Goal: Task Accomplishment & Management: Manage account settings

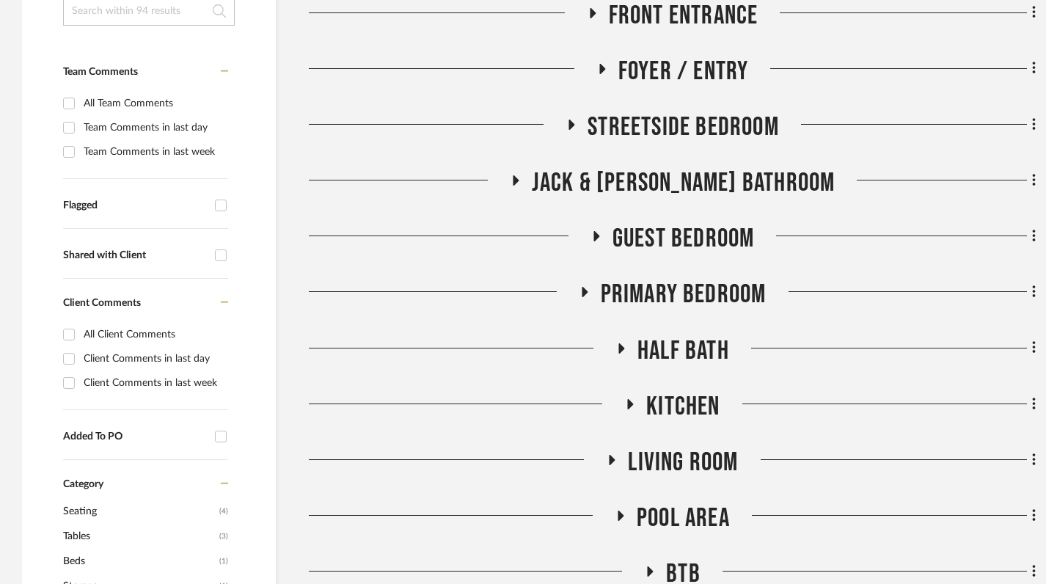
scroll to position [415, 0]
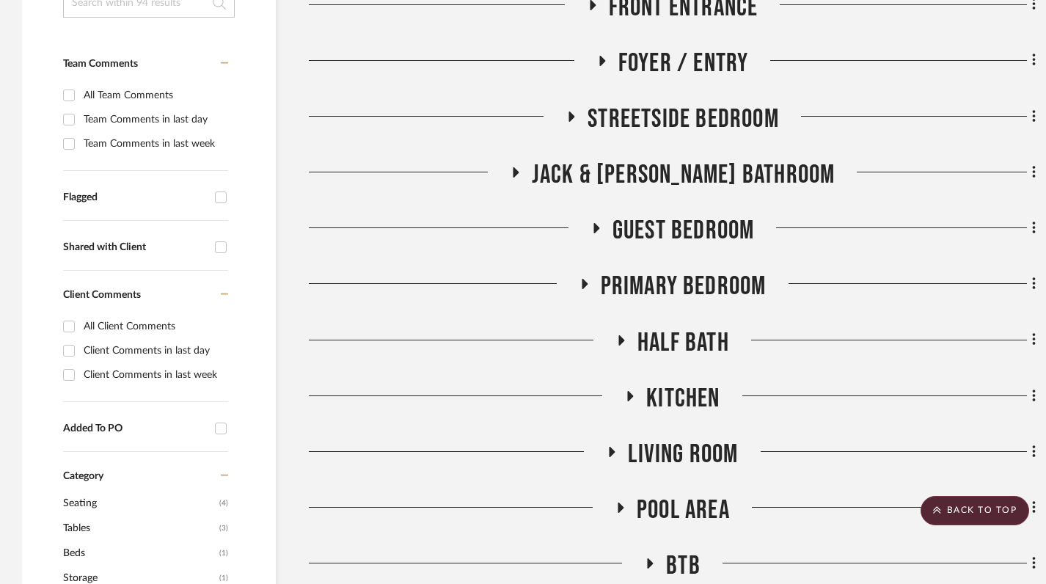
click at [594, 230] on icon at bounding box center [597, 228] width 6 height 10
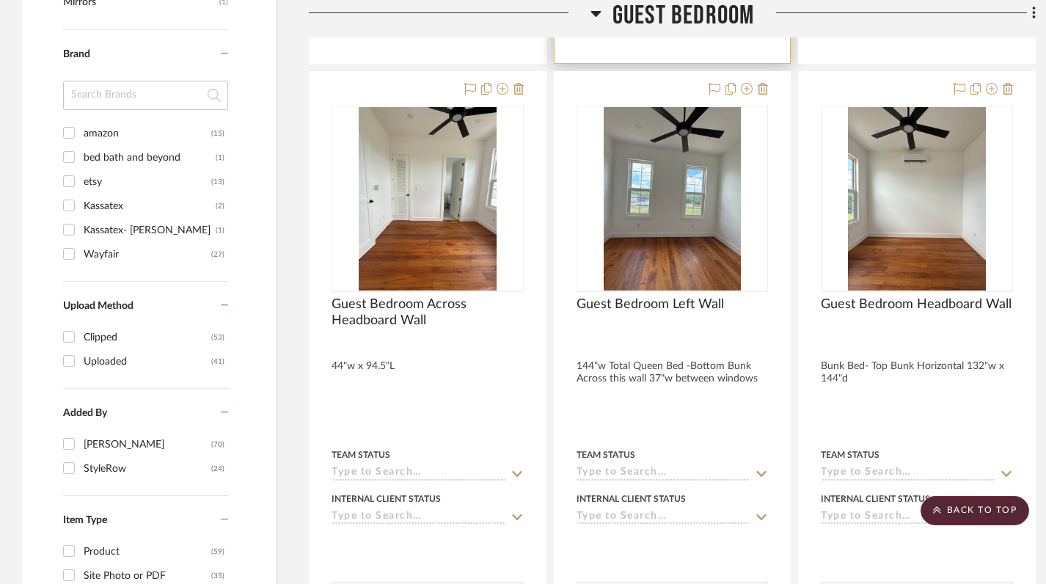
scroll to position [1268, 0]
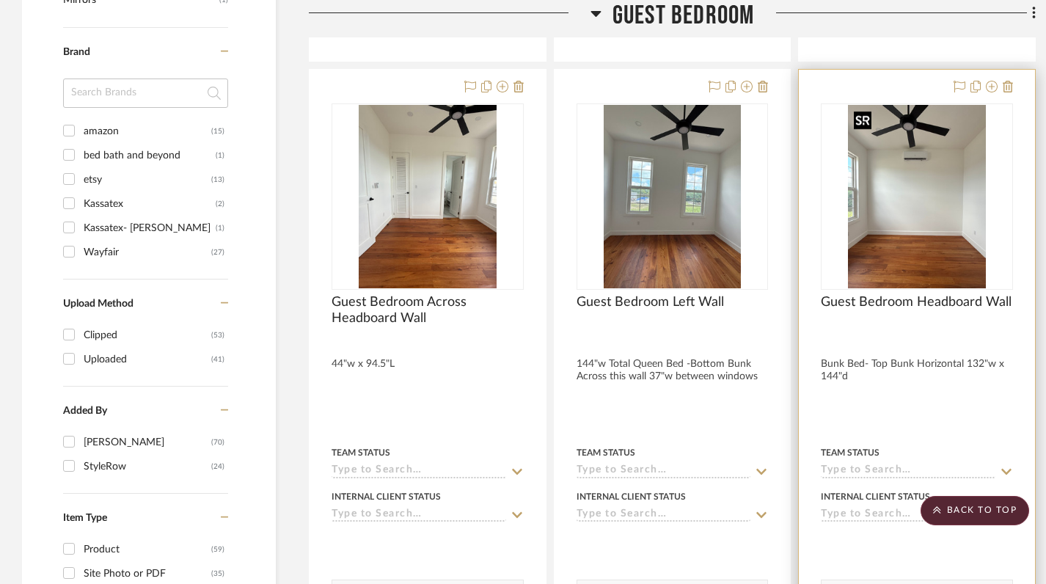
click at [919, 217] on img "0" at bounding box center [917, 196] width 138 height 183
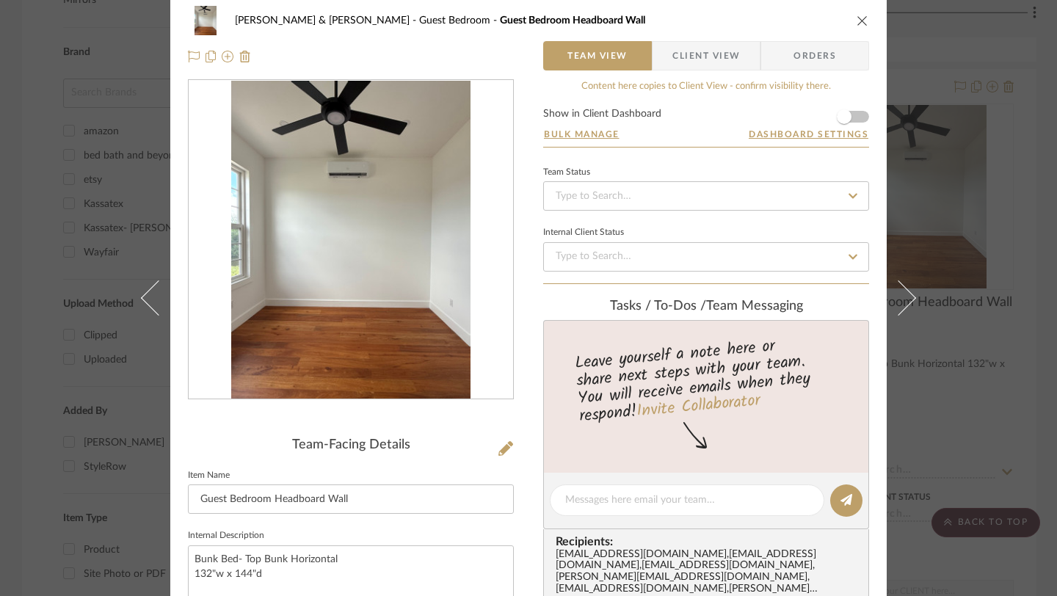
scroll to position [0, 0]
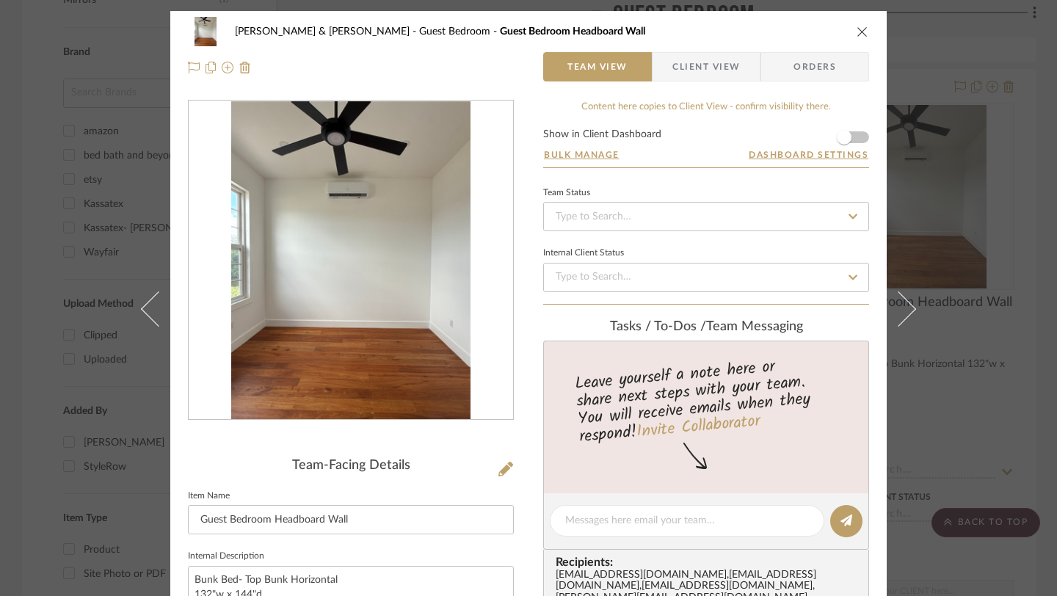
click at [856, 37] on icon "close" at bounding box center [862, 32] width 12 height 12
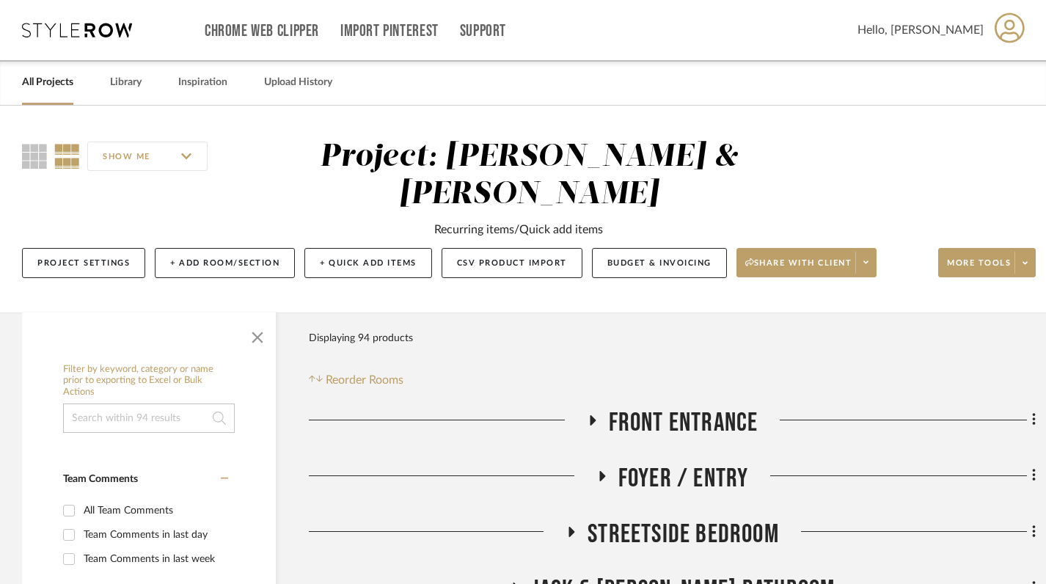
click at [593, 418] on icon at bounding box center [593, 420] width 6 height 10
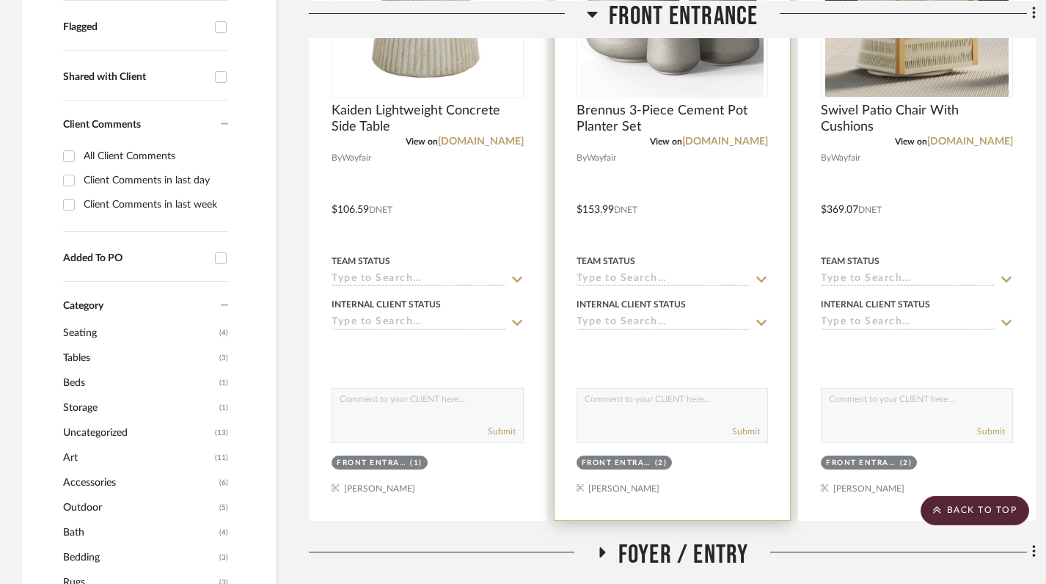
scroll to position [791, 0]
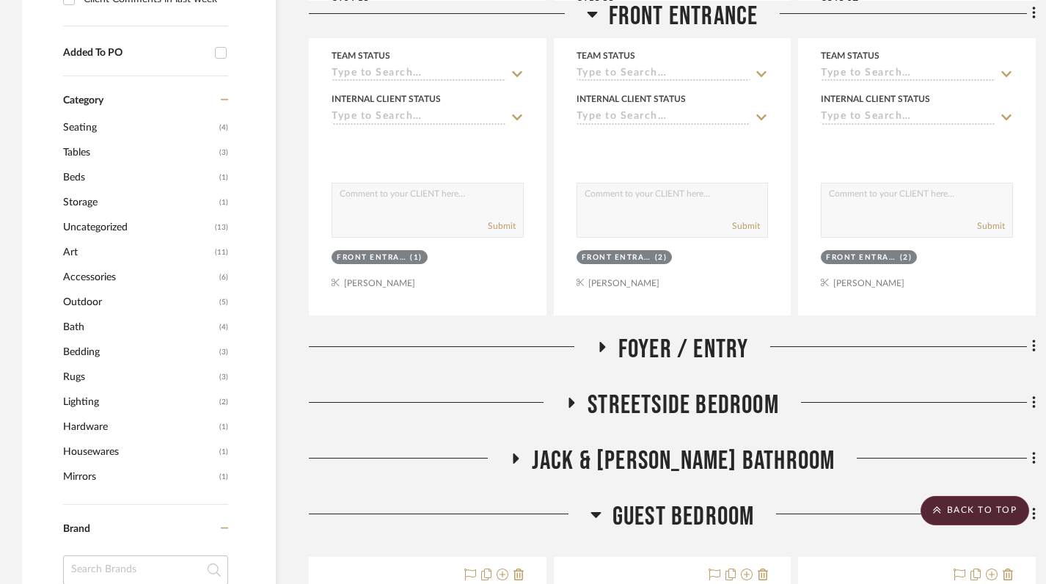
click at [596, 348] on icon at bounding box center [602, 346] width 18 height 11
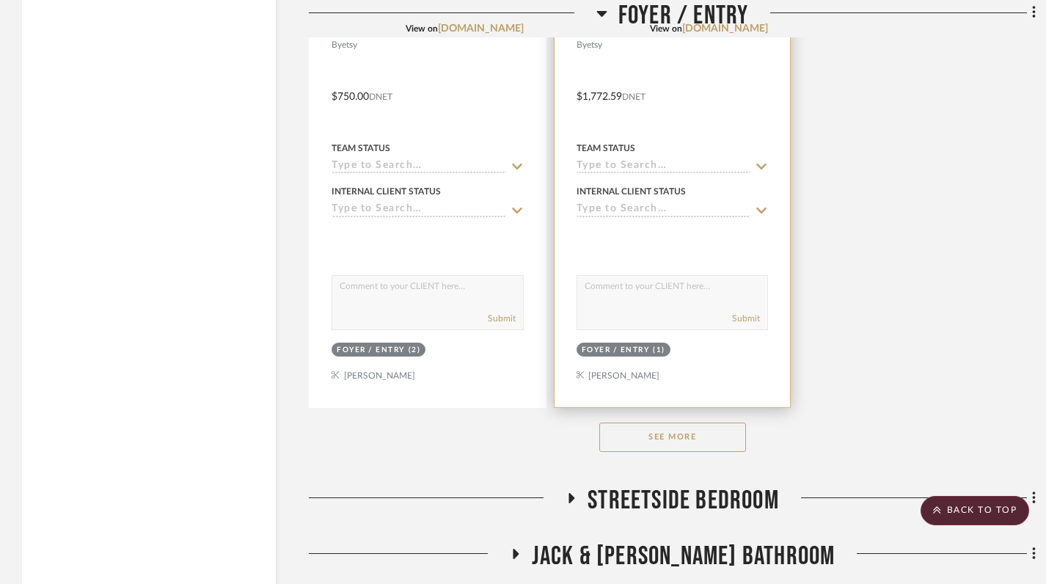
scroll to position [2734, 0]
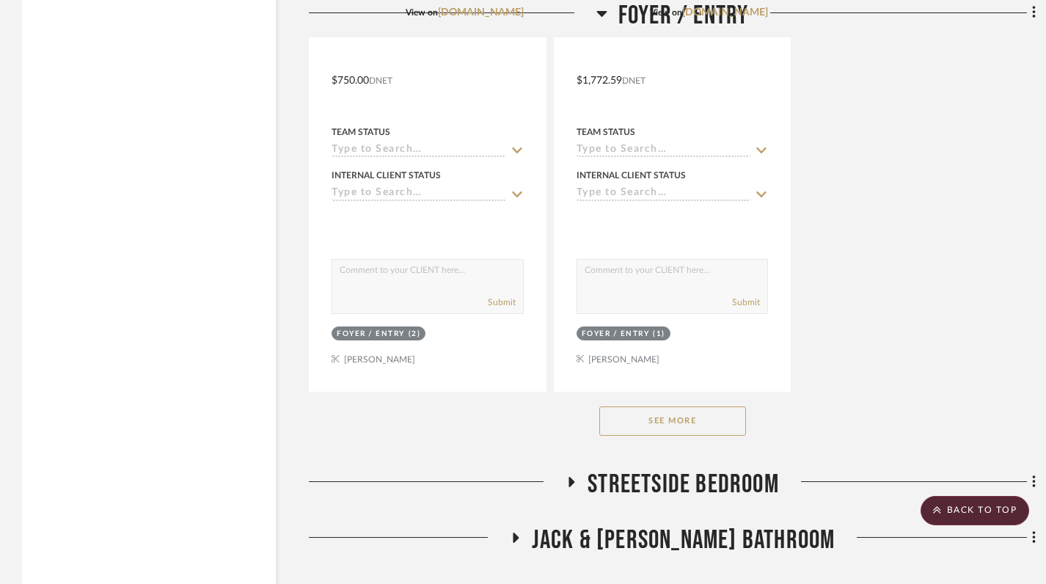
click at [684, 428] on button "See More" at bounding box center [672, 420] width 147 height 29
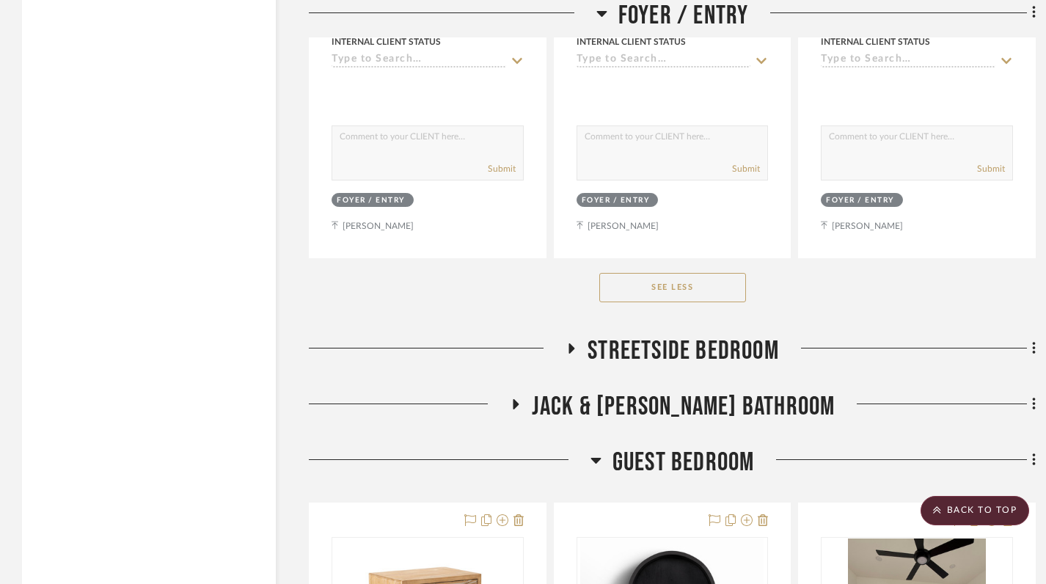
scroll to position [3554, 0]
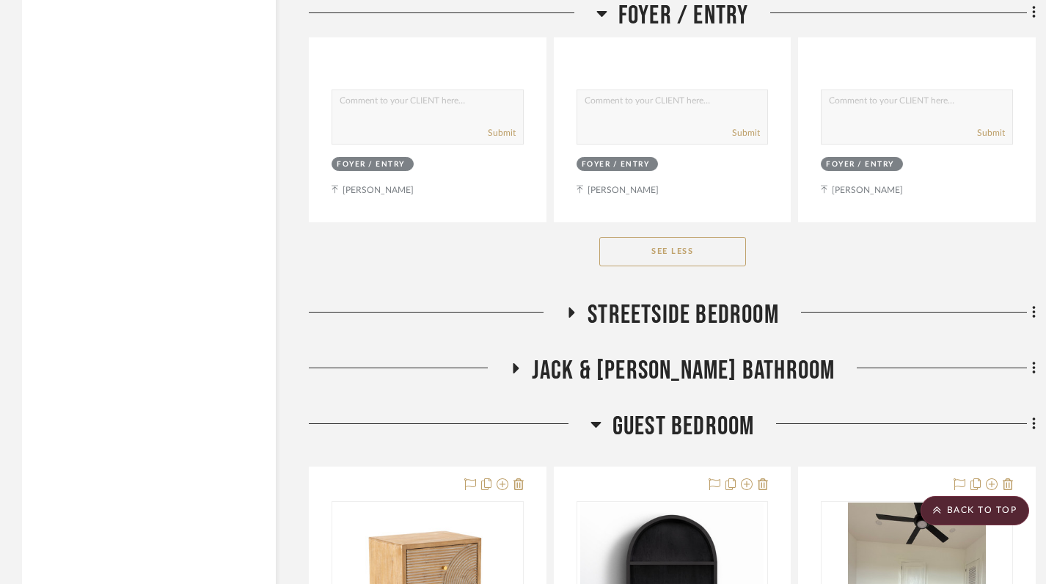
click at [571, 316] on icon at bounding box center [572, 312] width 6 height 10
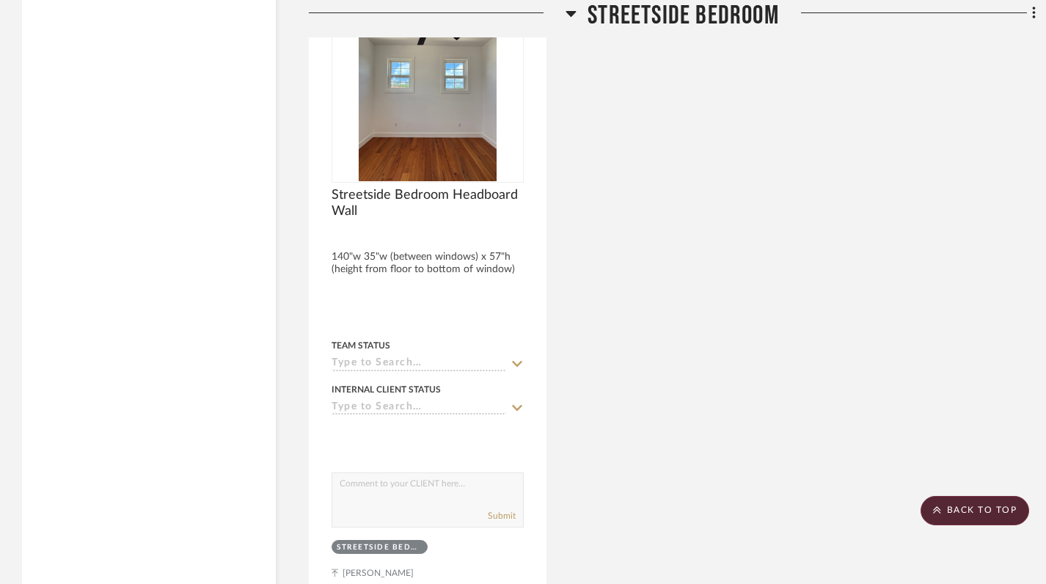
scroll to position [5135, 0]
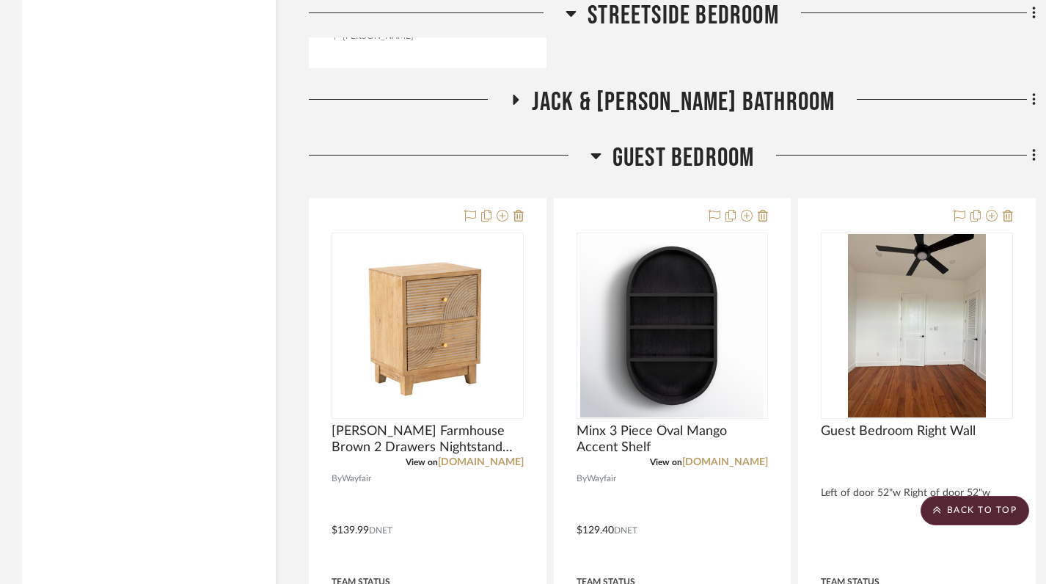
click at [524, 96] on icon at bounding box center [515, 100] width 18 height 11
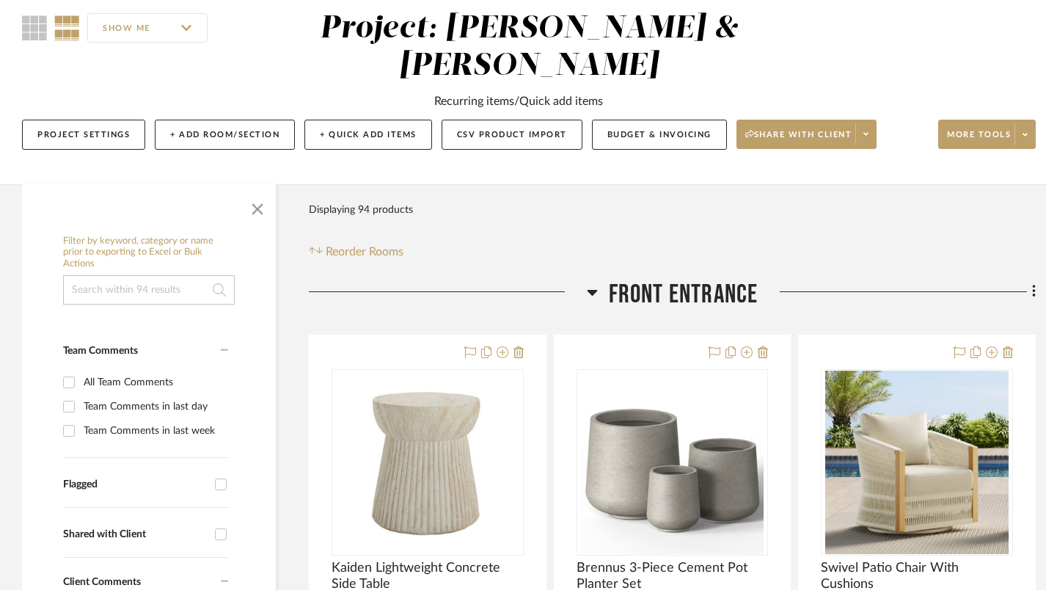
scroll to position [0, 0]
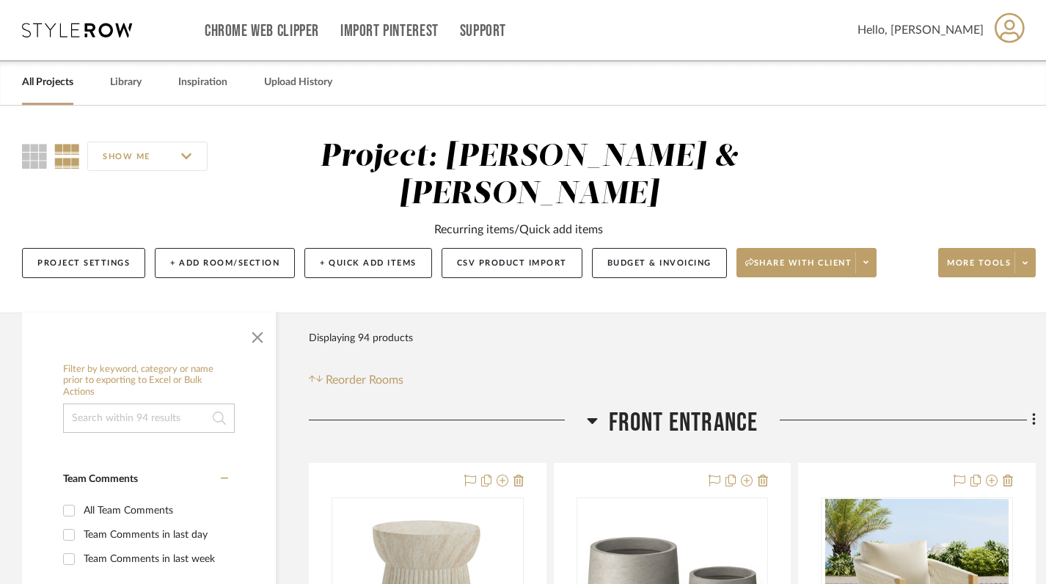
click at [51, 91] on link "All Projects" at bounding box center [47, 83] width 51 height 20
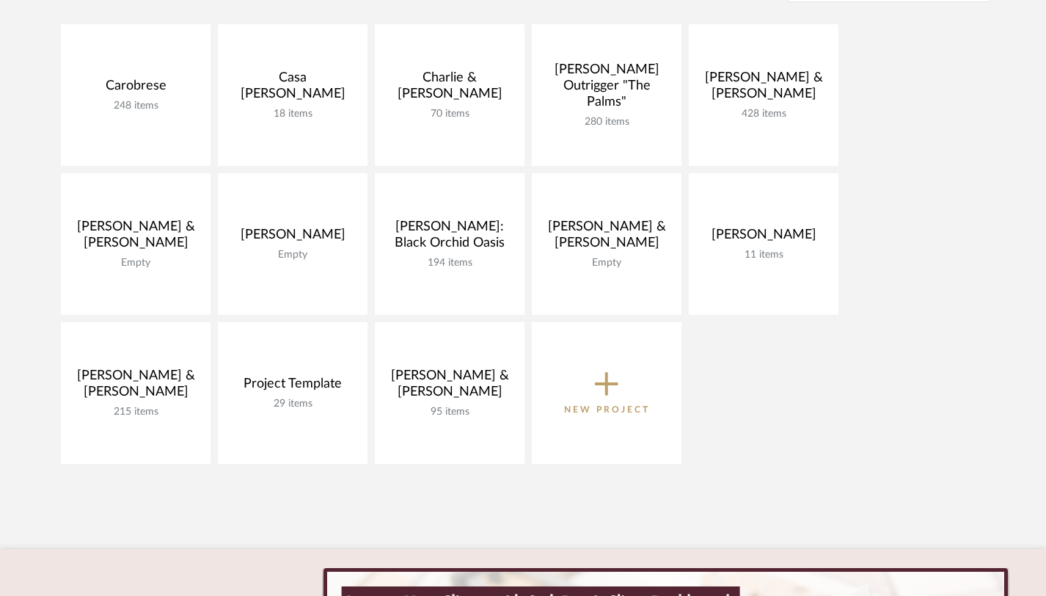
scroll to position [343, 0]
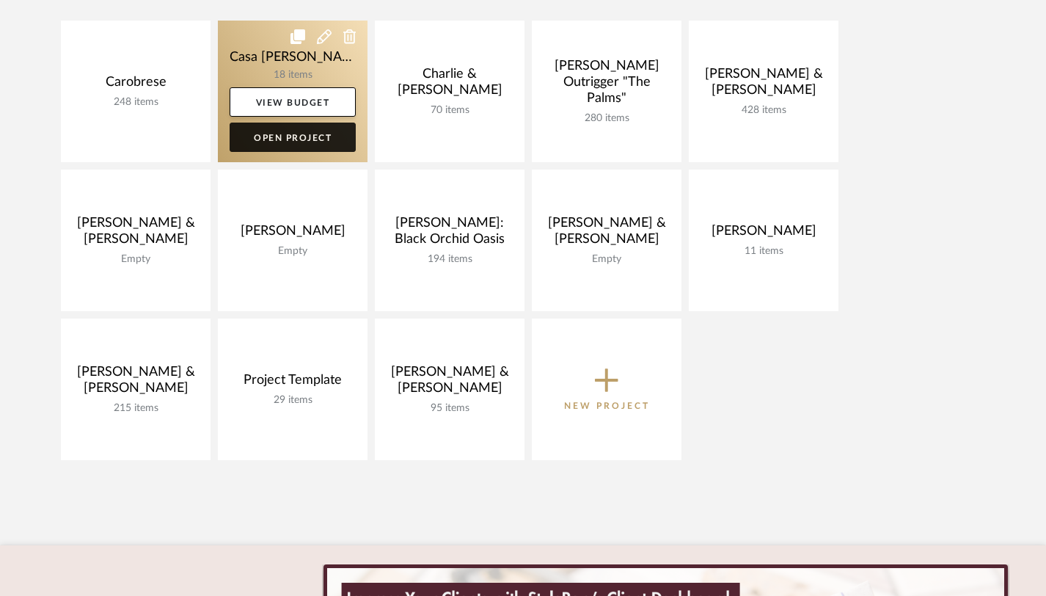
click at [300, 145] on link "Open Project" at bounding box center [293, 137] width 126 height 29
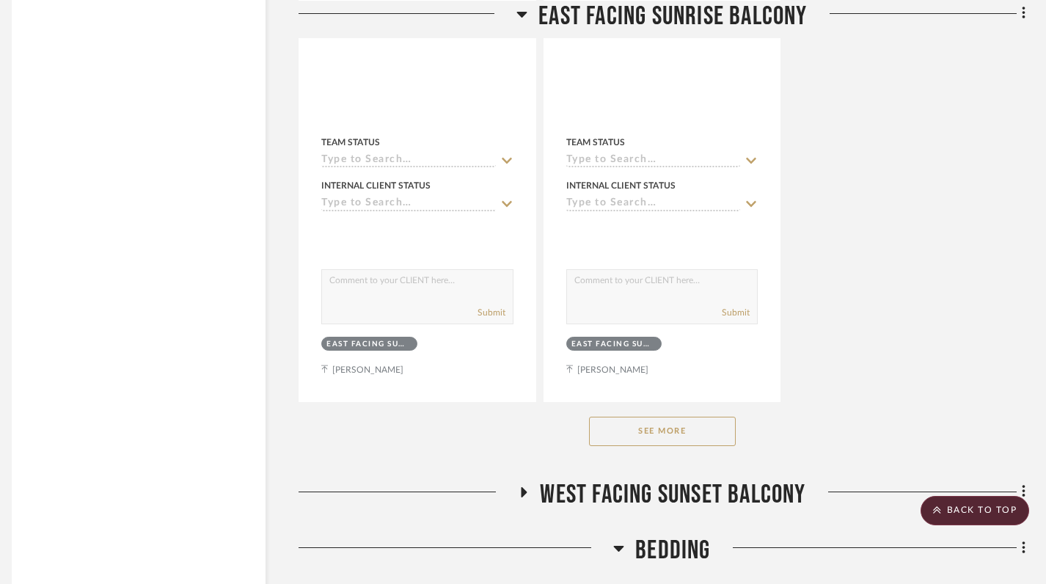
scroll to position [1953, 10]
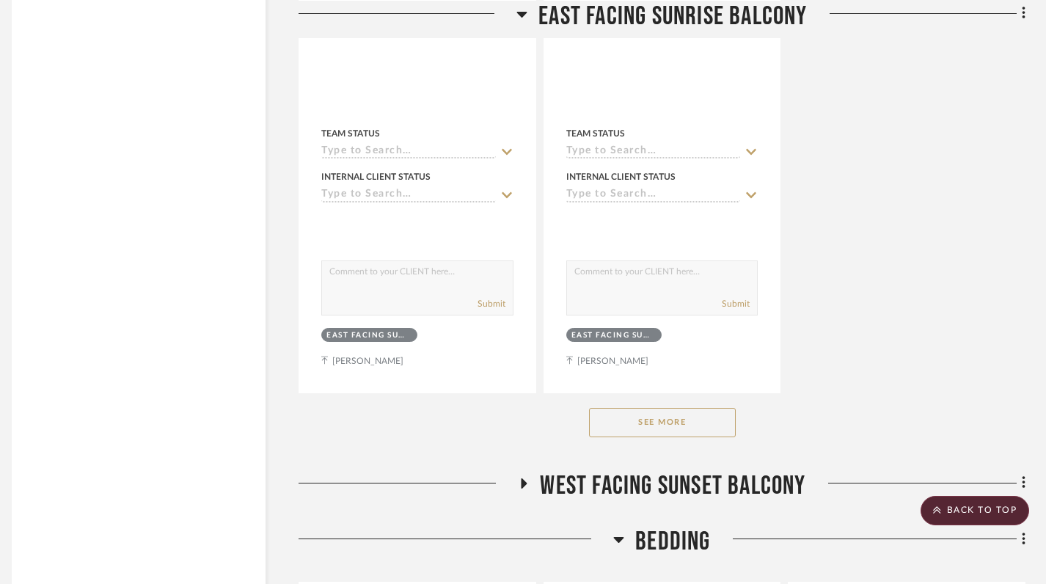
click at [659, 431] on button "See More" at bounding box center [662, 422] width 147 height 29
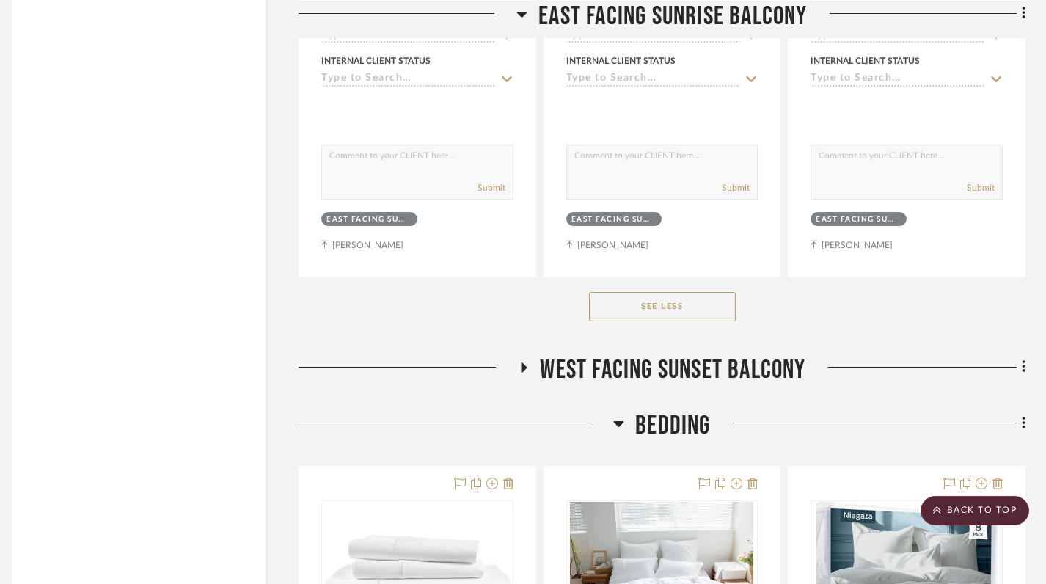
scroll to position [2071, 10]
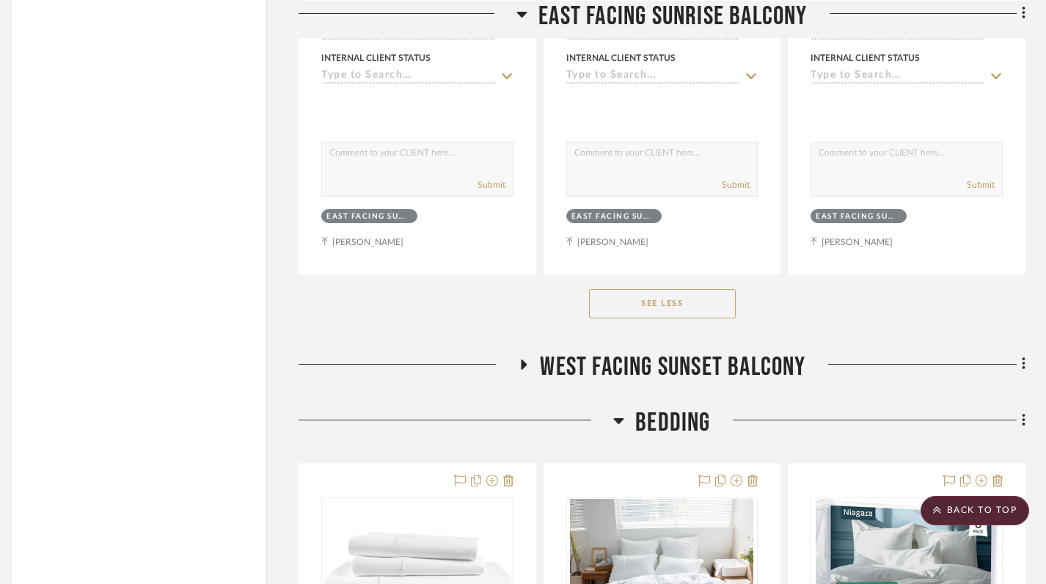
click at [524, 367] on icon at bounding box center [524, 364] width 18 height 11
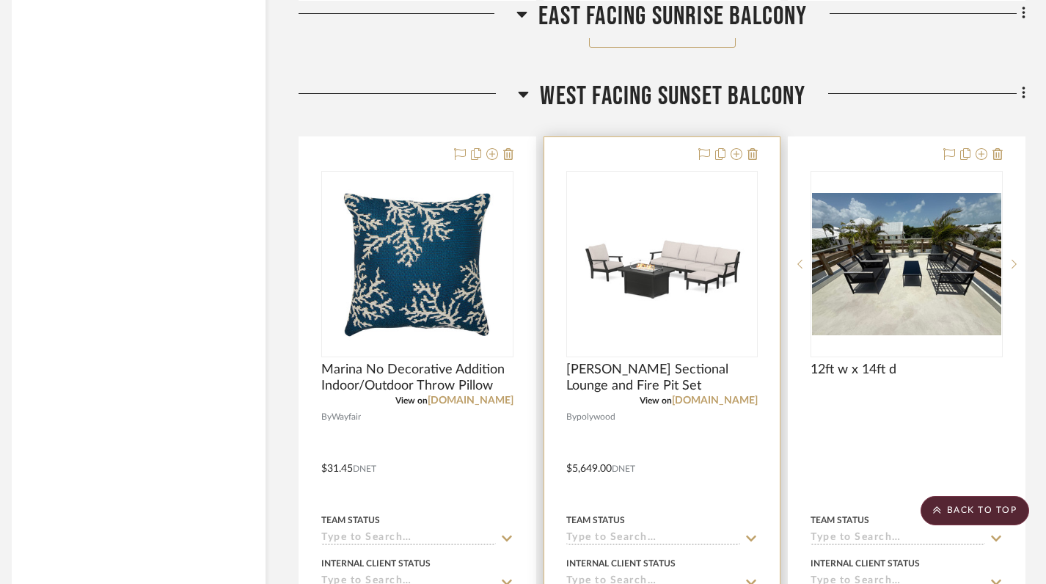
scroll to position [2416, 10]
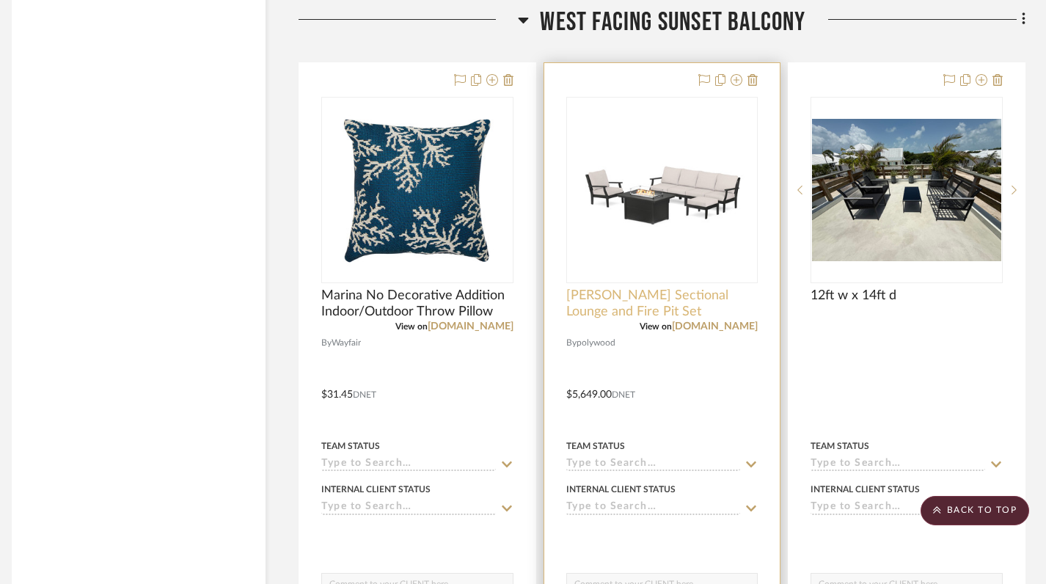
click at [605, 300] on span "[PERSON_NAME] Sectional Lounge and Fire Pit Set" at bounding box center [662, 304] width 192 height 32
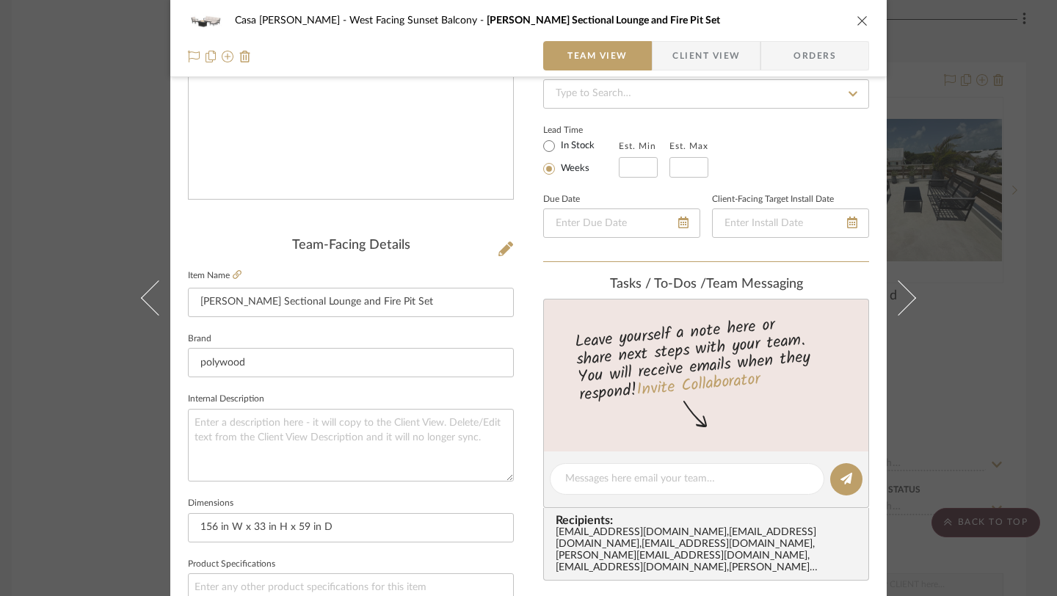
scroll to position [219, 0]
click at [235, 276] on icon at bounding box center [237, 275] width 9 height 9
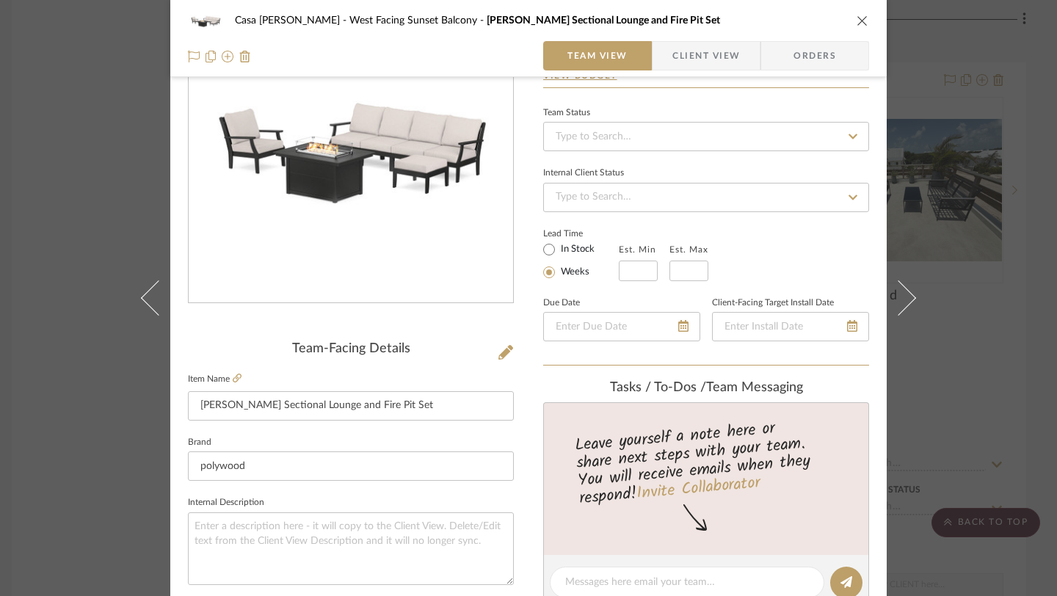
scroll to position [84, 0]
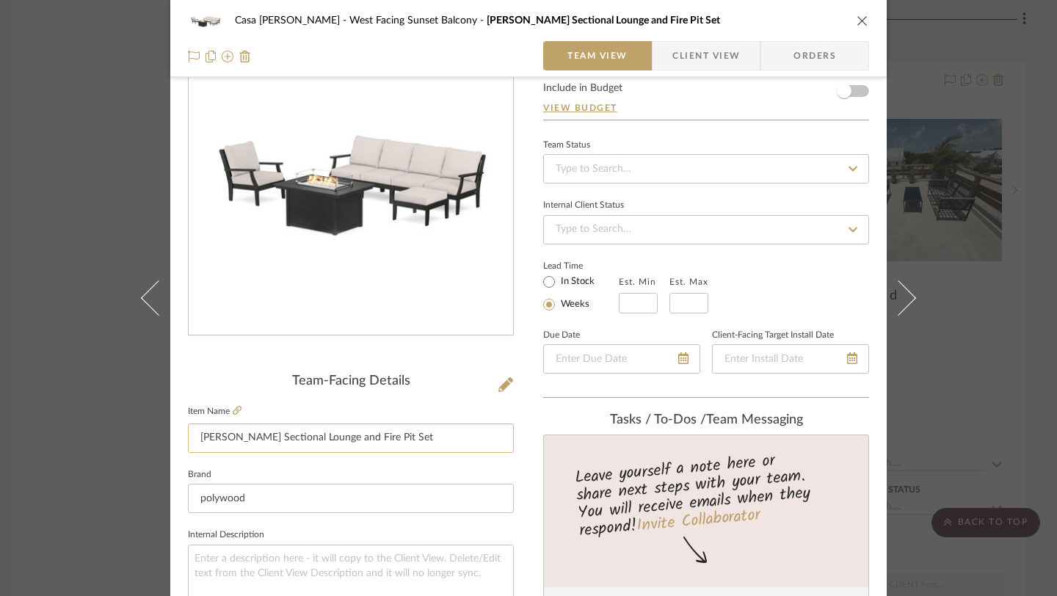
click at [299, 447] on input "[PERSON_NAME] Sectional Lounge and Fire Pit Set" at bounding box center [351, 437] width 326 height 29
click at [856, 23] on icon "close" at bounding box center [862, 21] width 12 height 12
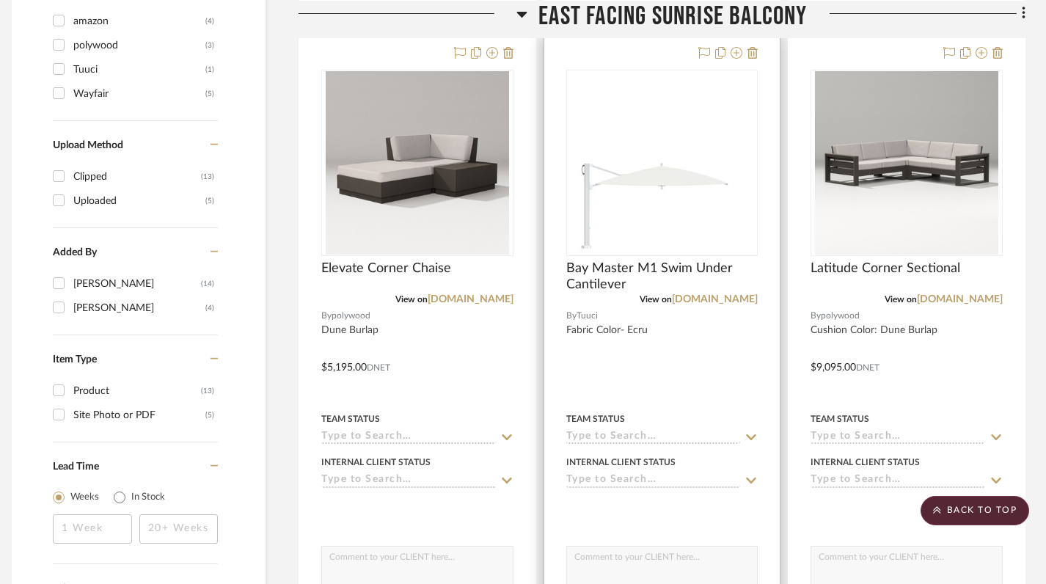
scroll to position [1013, 10]
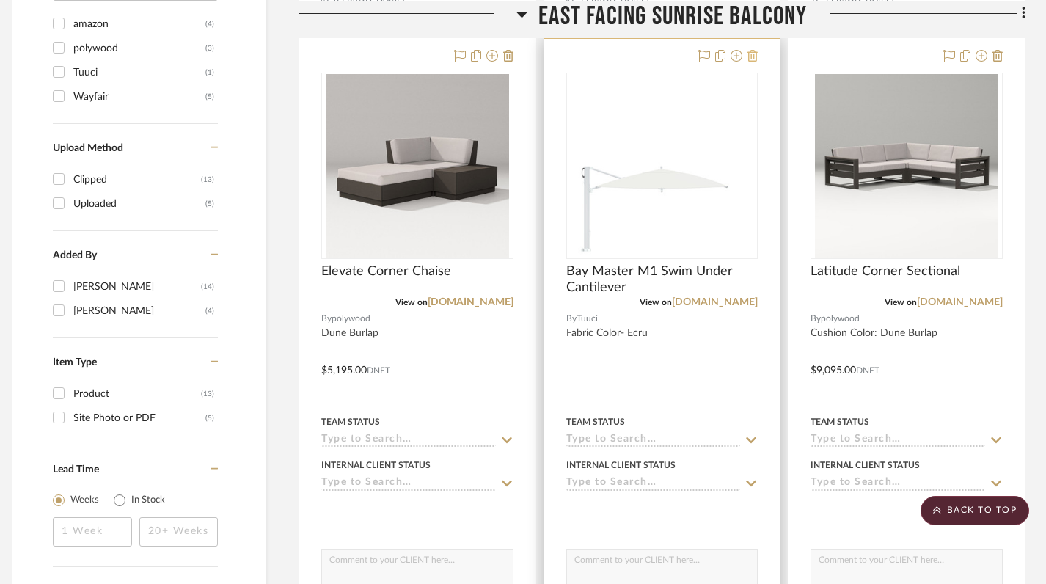
click at [756, 57] on icon at bounding box center [753, 56] width 10 height 12
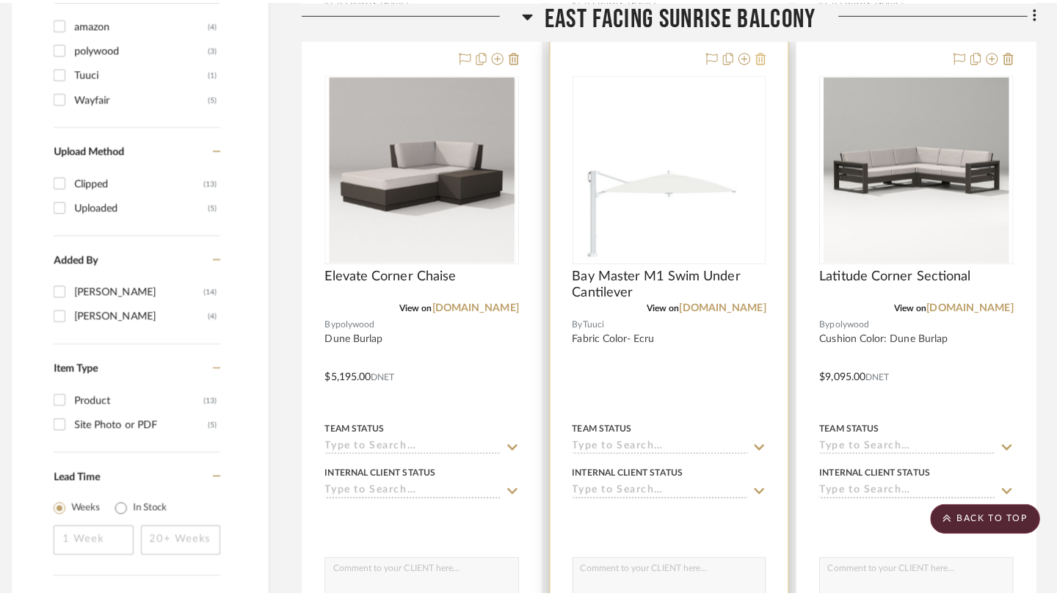
scroll to position [0, 0]
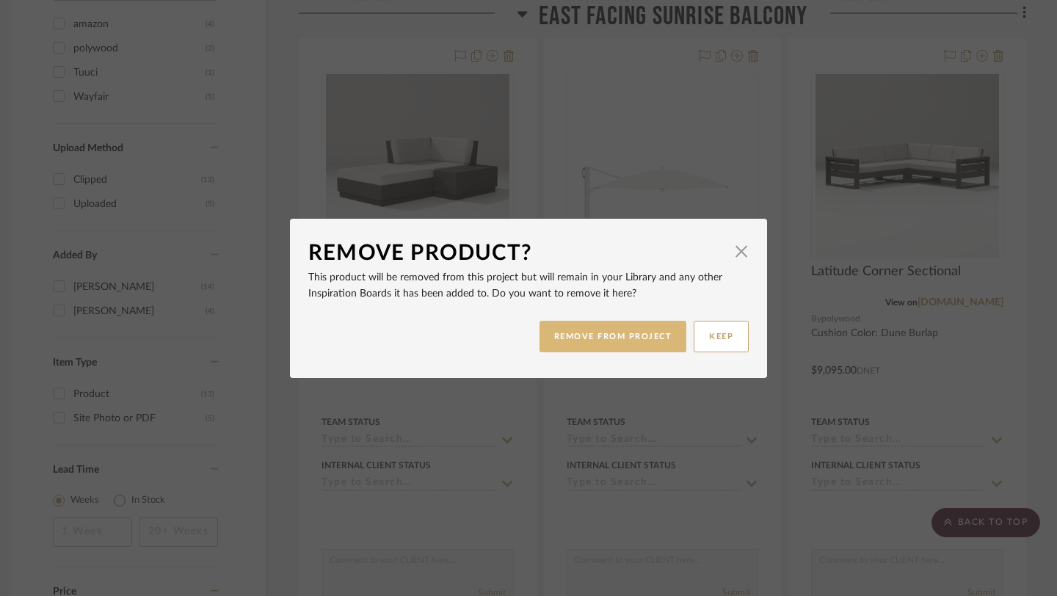
click at [649, 343] on button "REMOVE FROM PROJECT" at bounding box center [612, 337] width 147 height 32
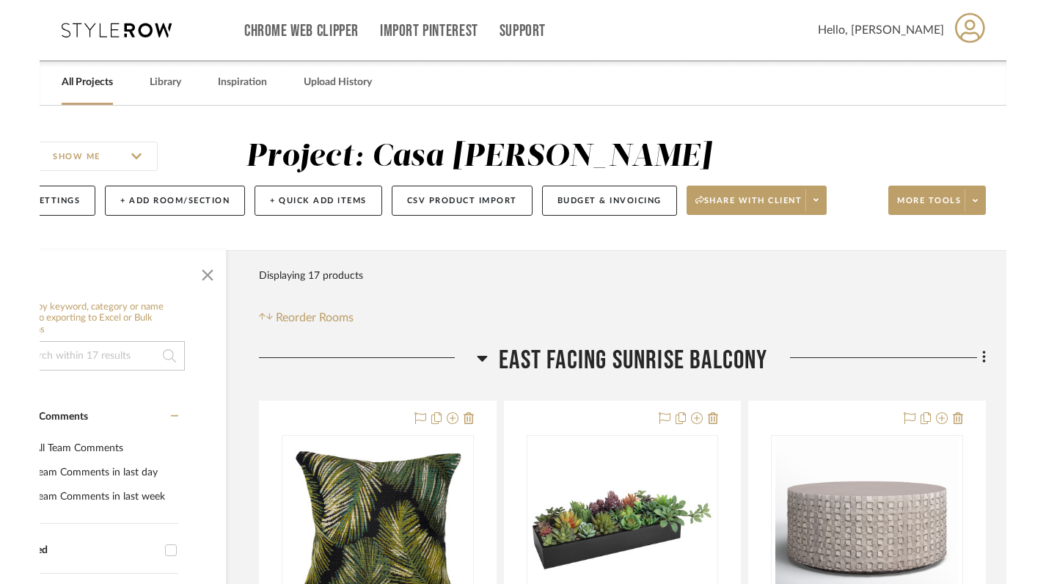
scroll to position [0, 10]
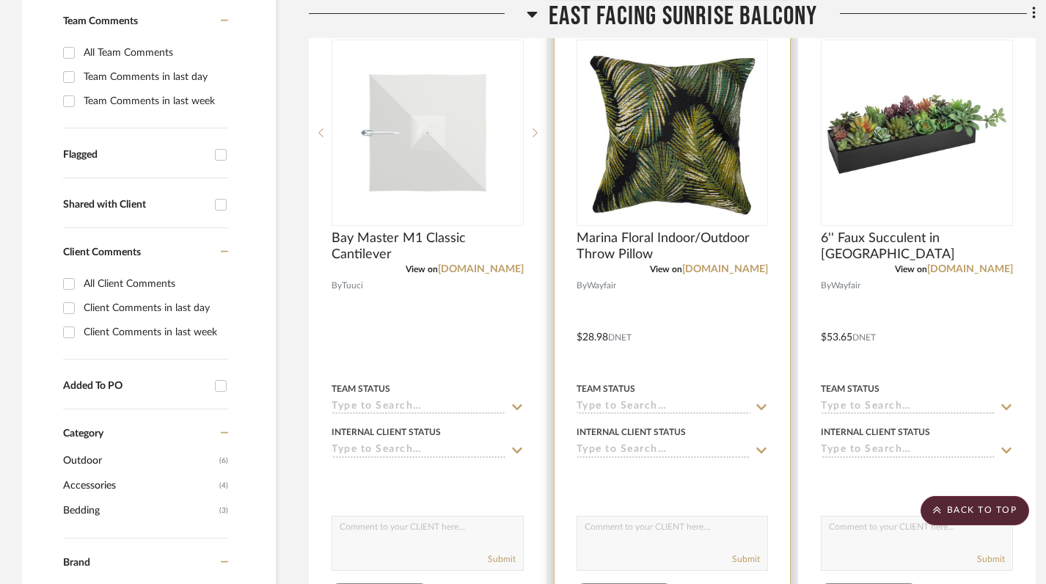
scroll to position [397, 0]
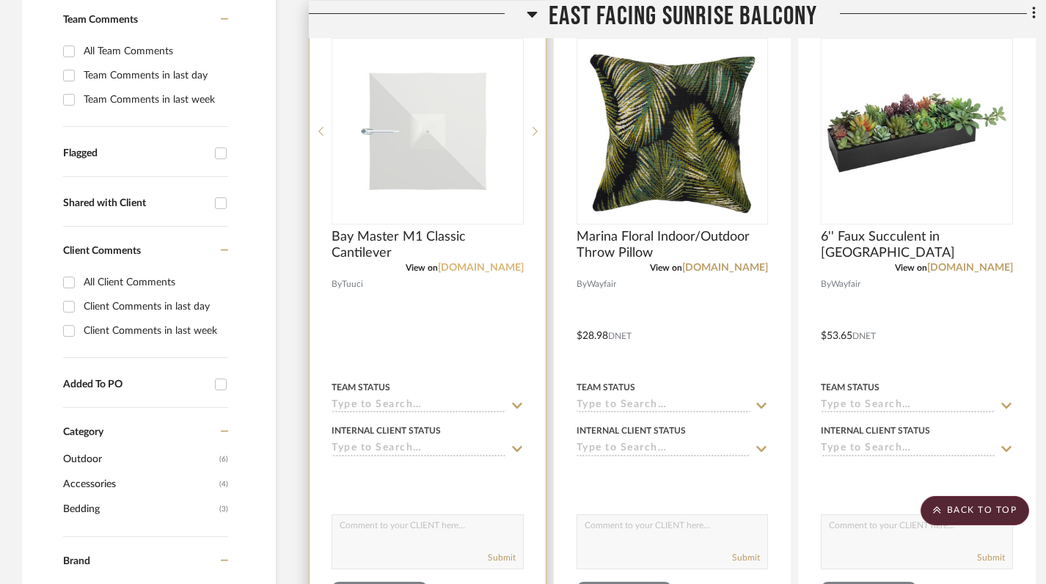
click at [465, 269] on link "app.stylerow.com" at bounding box center [481, 268] width 86 height 10
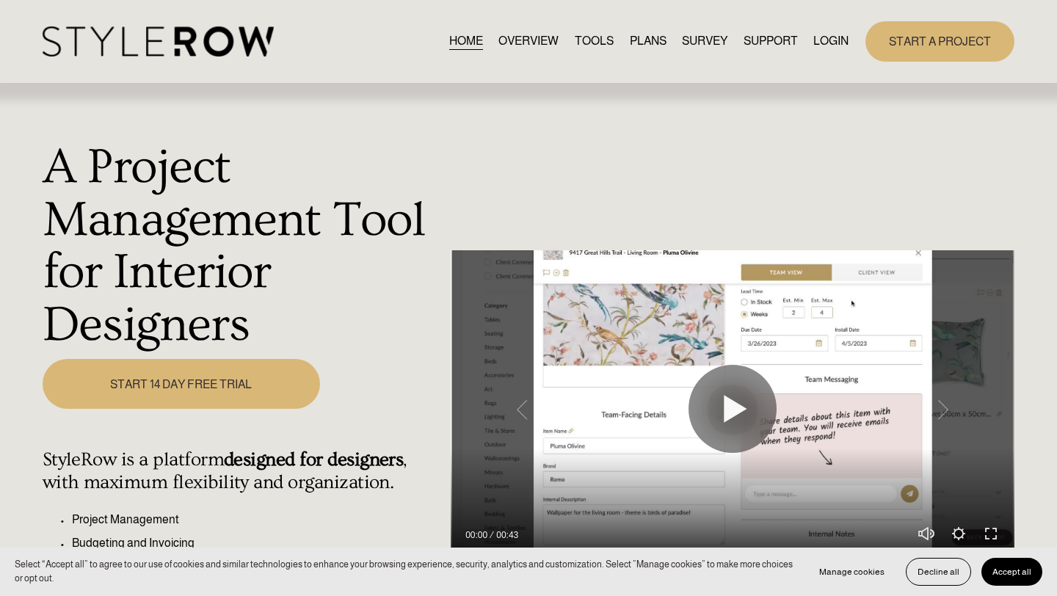
click at [778, 38] on link "LOGIN" at bounding box center [830, 42] width 35 height 20
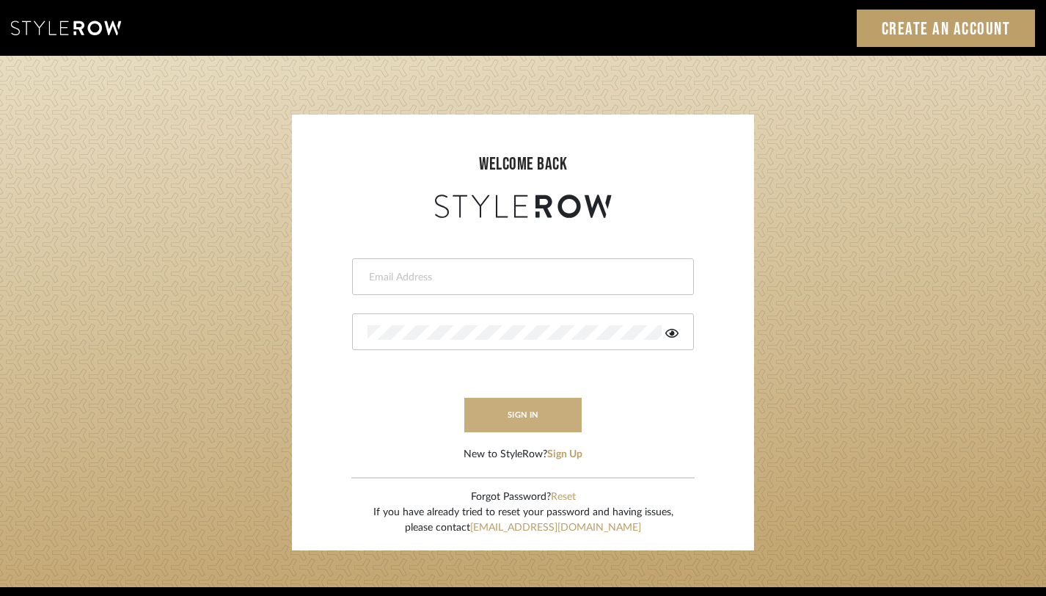
type input "monica@tfoxinteriors.com"
click at [511, 409] on button "sign in" at bounding box center [522, 415] width 117 height 34
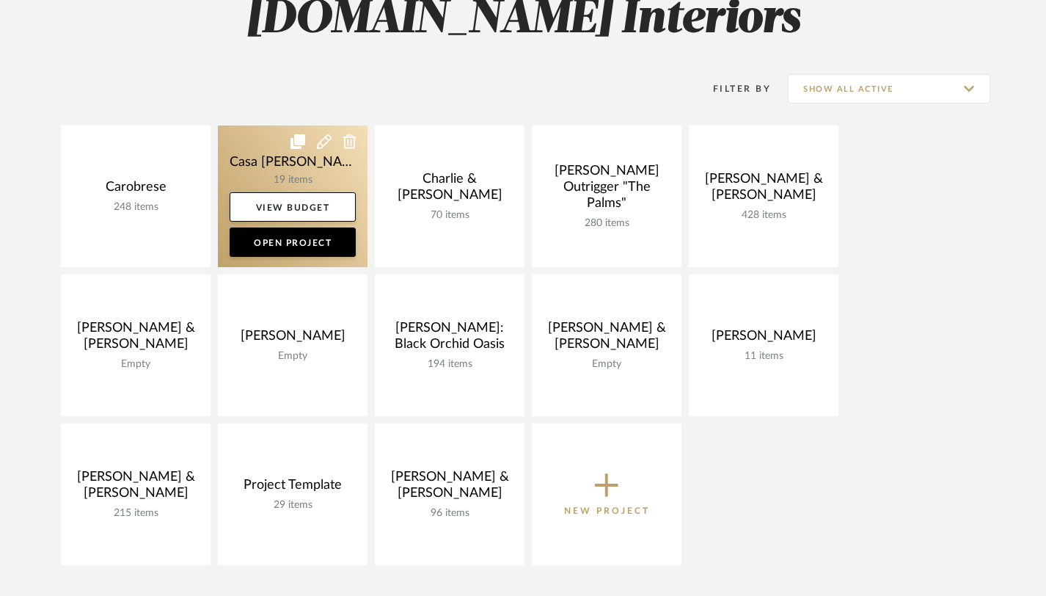
scroll to position [242, 0]
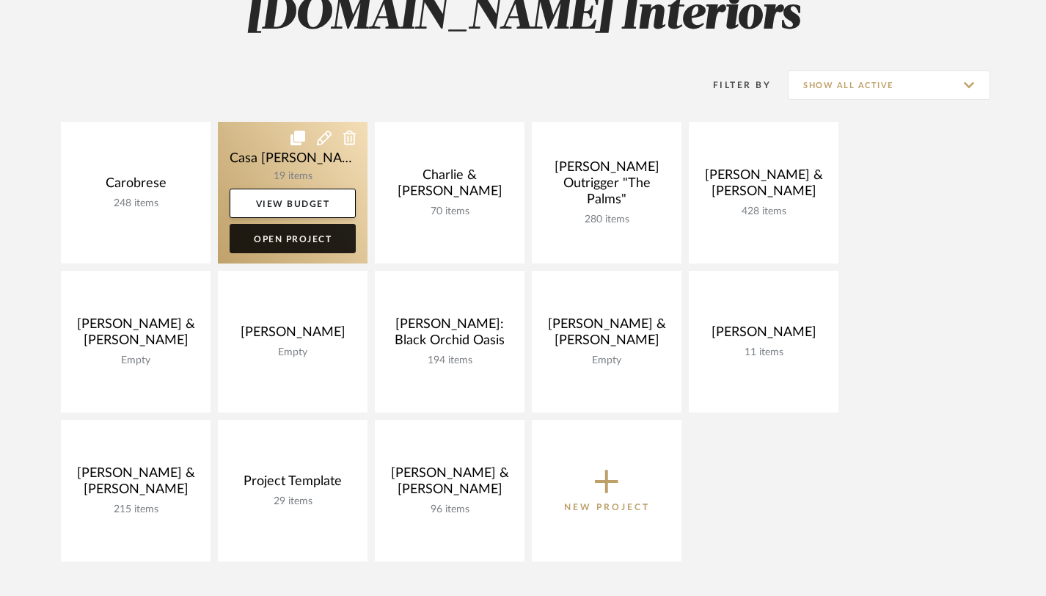
click at [304, 233] on link "Open Project" at bounding box center [293, 238] width 126 height 29
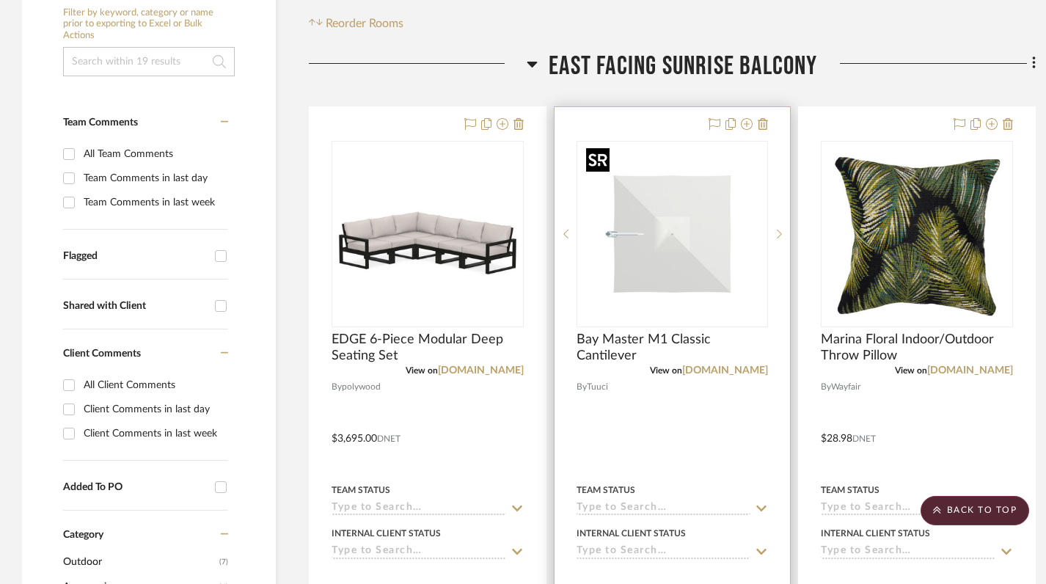
scroll to position [291, 0]
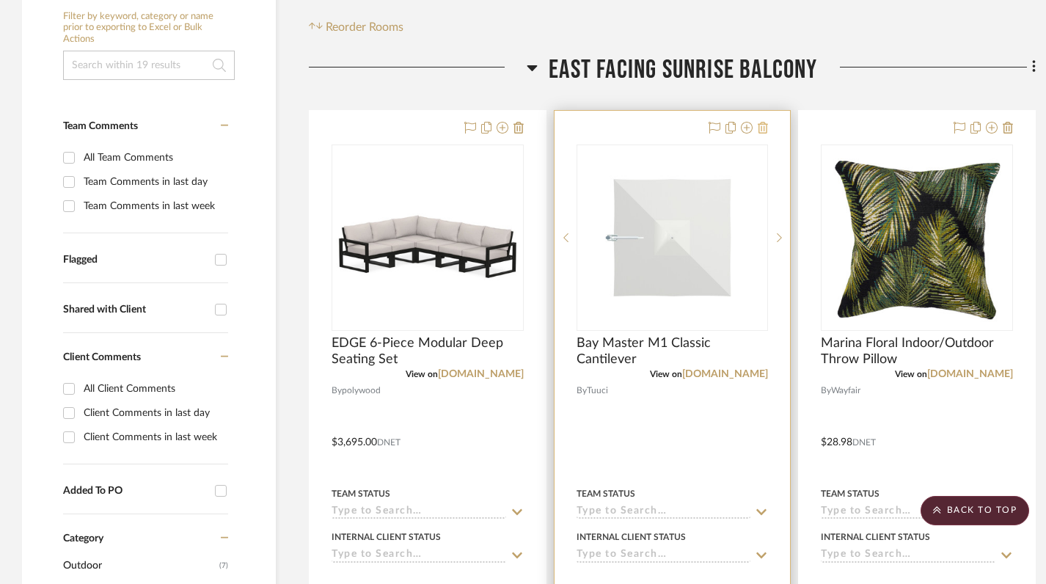
click at [764, 132] on icon at bounding box center [763, 128] width 10 height 12
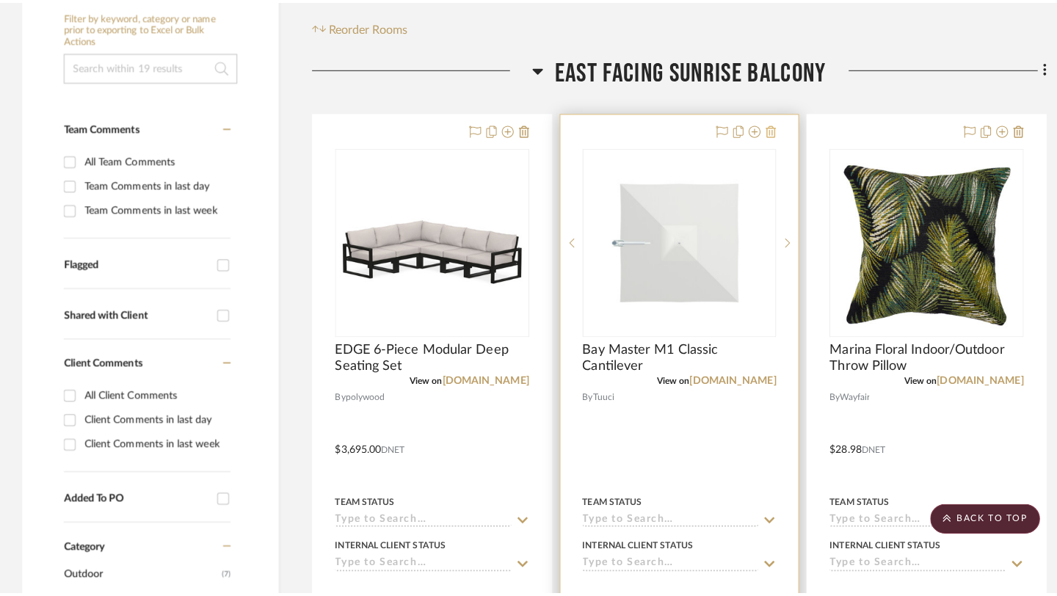
scroll to position [0, 0]
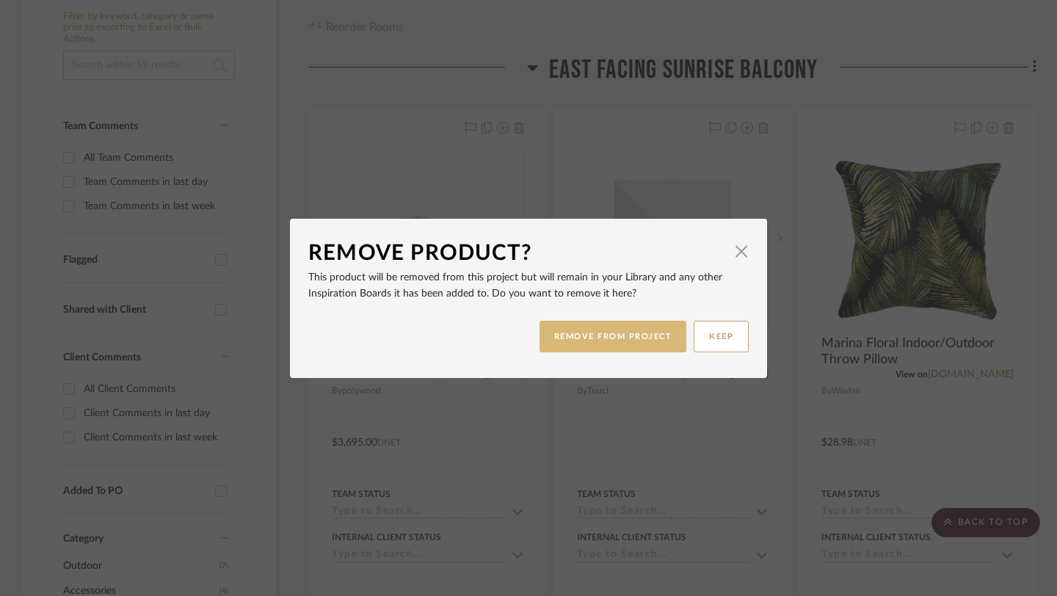
click at [613, 344] on button "REMOVE FROM PROJECT" at bounding box center [612, 337] width 147 height 32
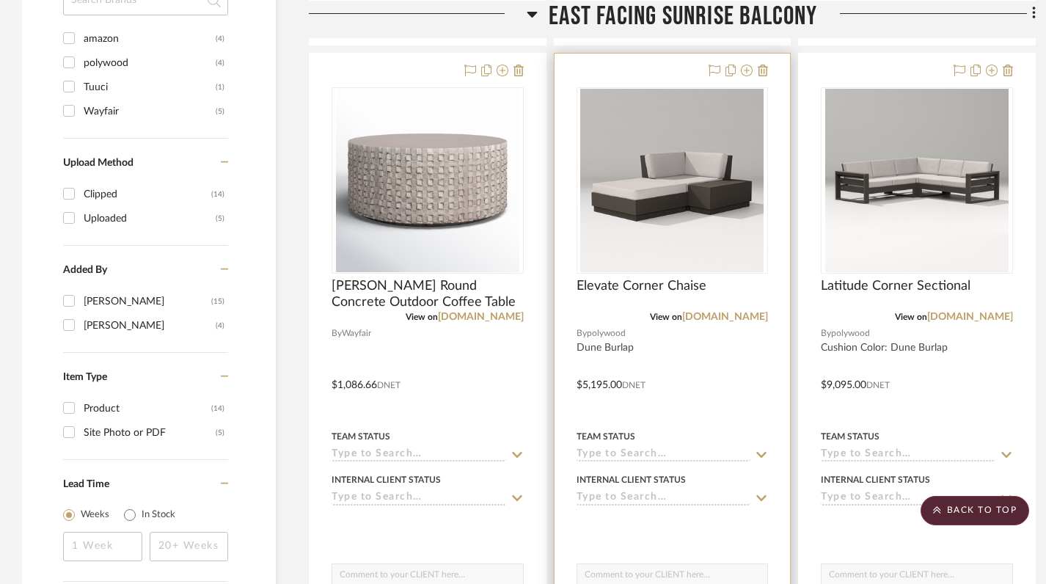
scroll to position [996, 0]
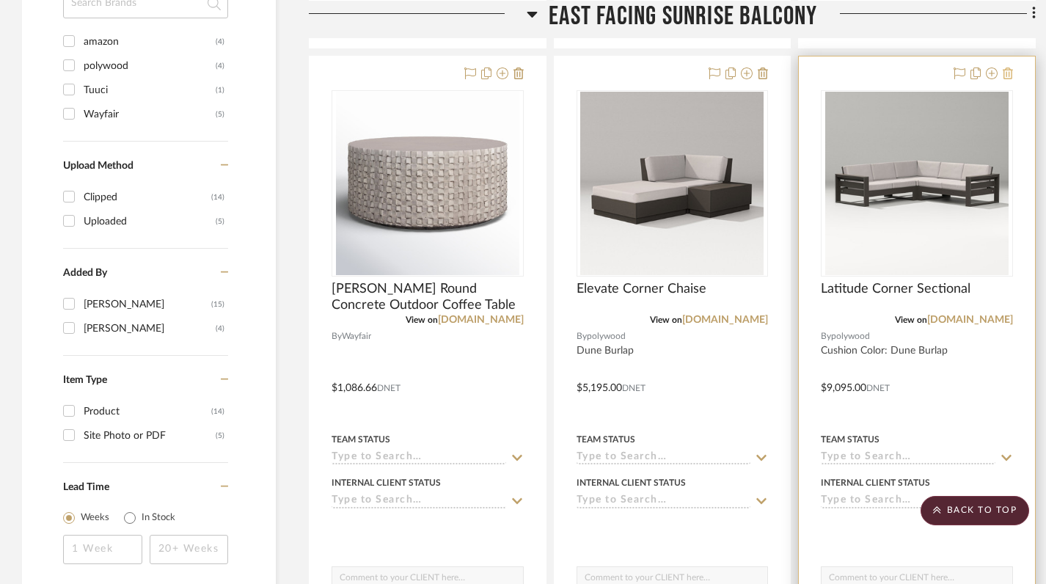
click at [1010, 73] on icon at bounding box center [1008, 74] width 10 height 12
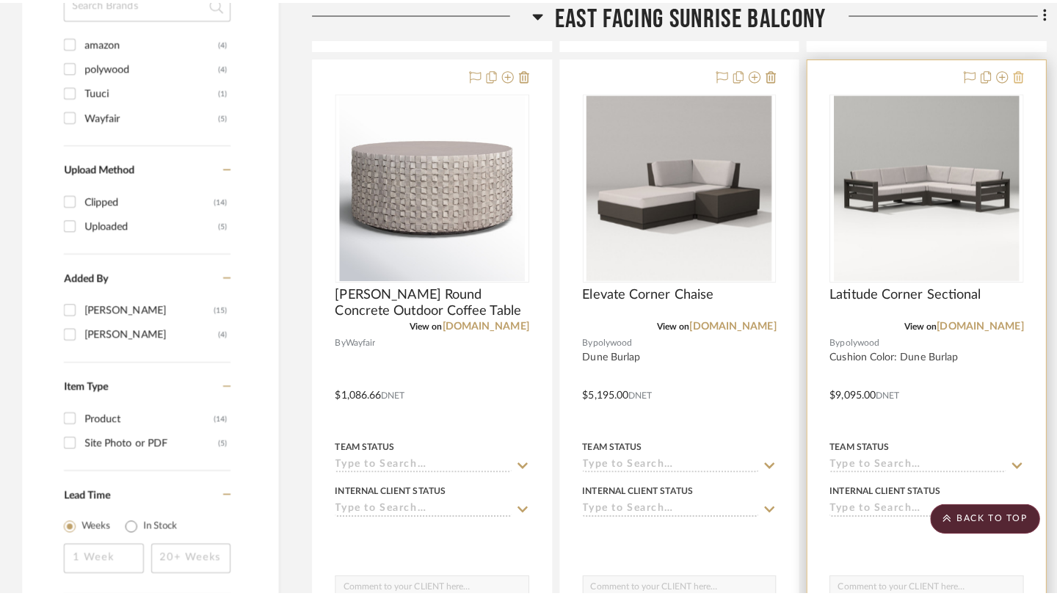
scroll to position [0, 0]
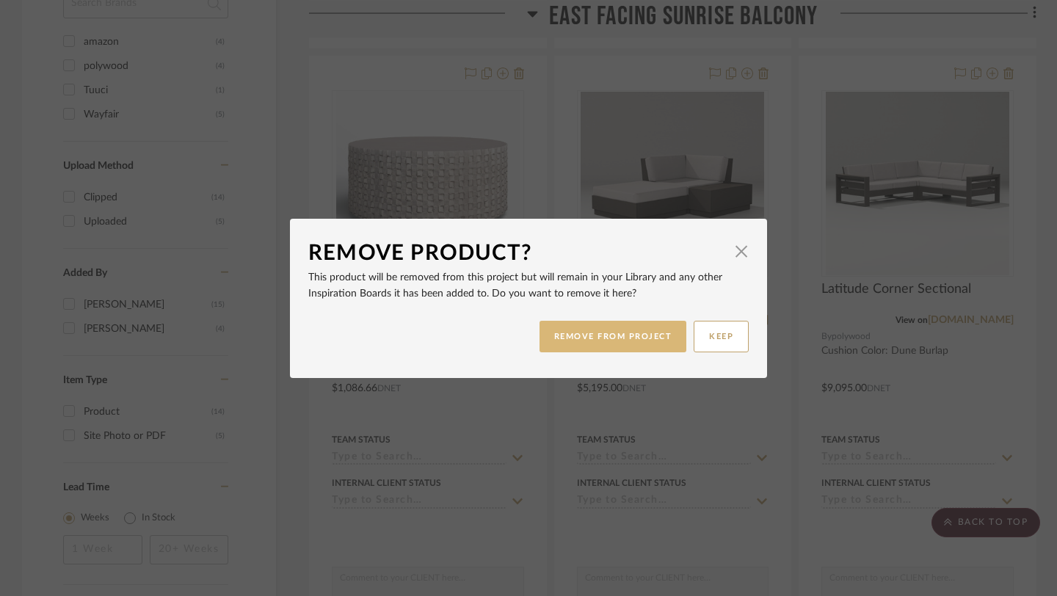
click at [632, 343] on button "REMOVE FROM PROJECT" at bounding box center [612, 337] width 147 height 32
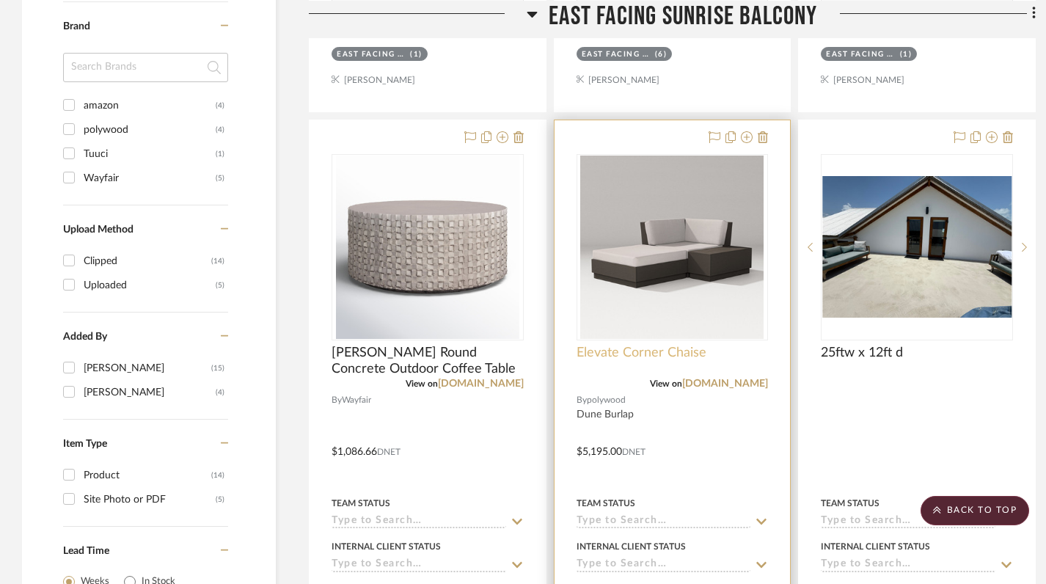
scroll to position [930, 0]
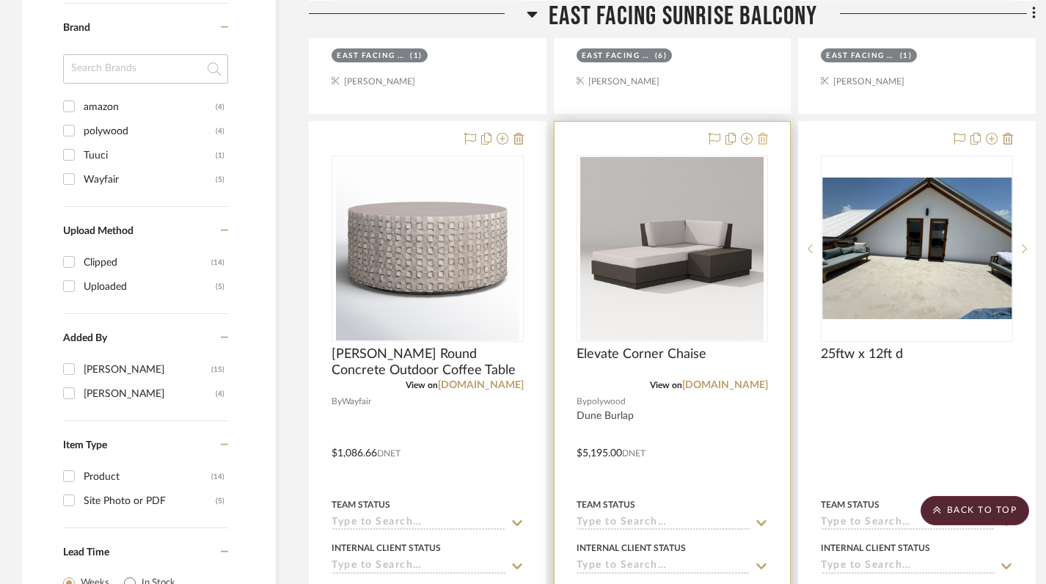
click at [766, 145] on icon at bounding box center [763, 139] width 10 height 12
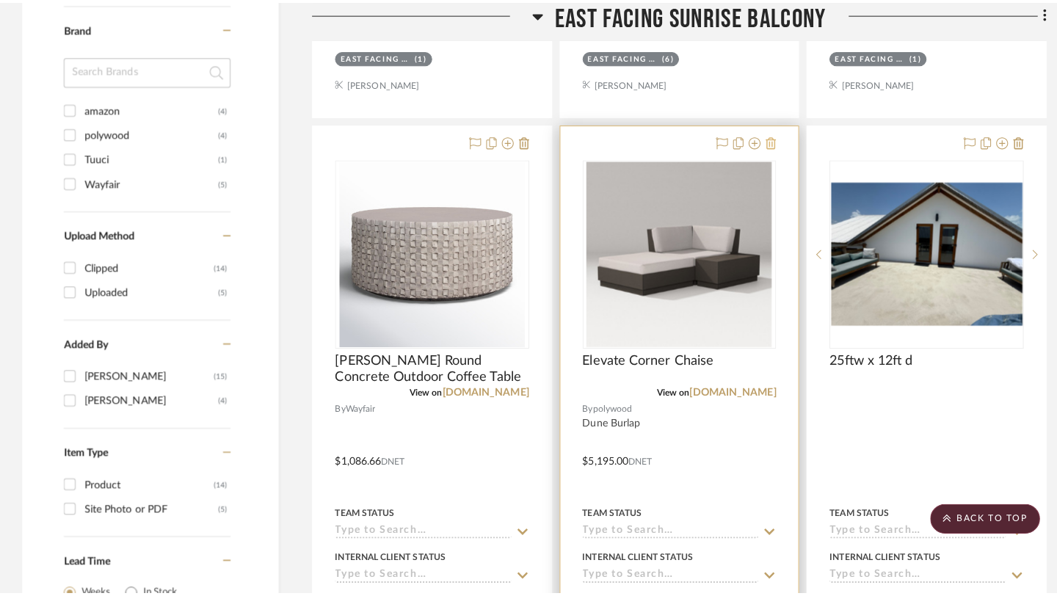
scroll to position [0, 0]
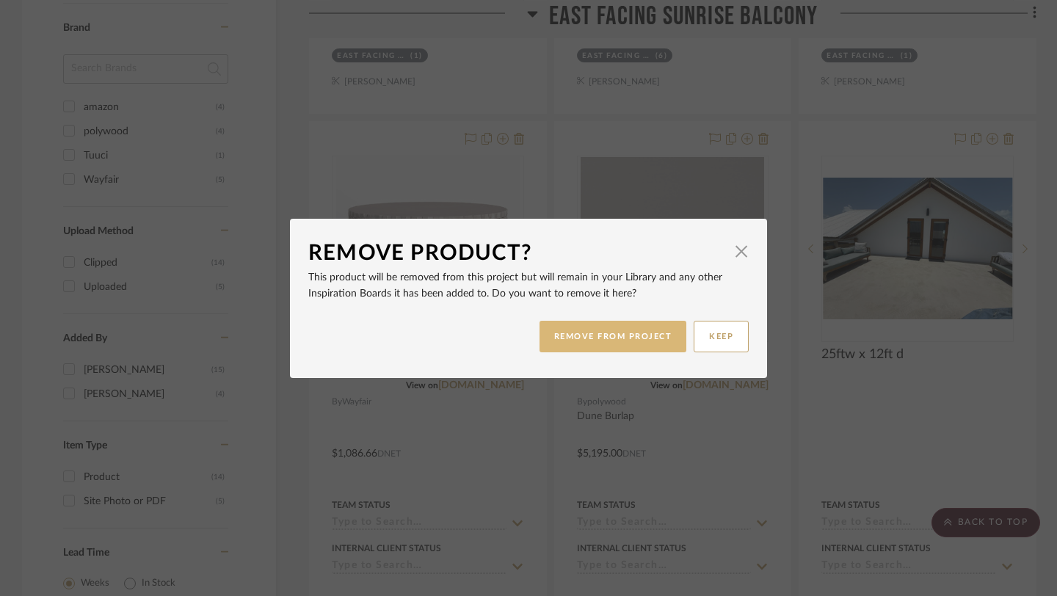
click at [616, 335] on button "REMOVE FROM PROJECT" at bounding box center [612, 337] width 147 height 32
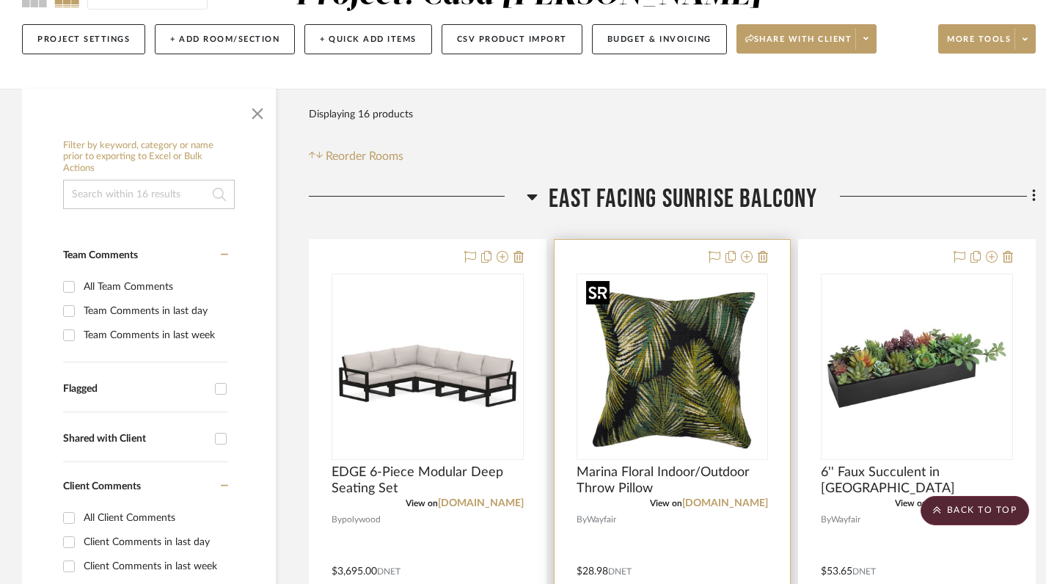
scroll to position [155, 0]
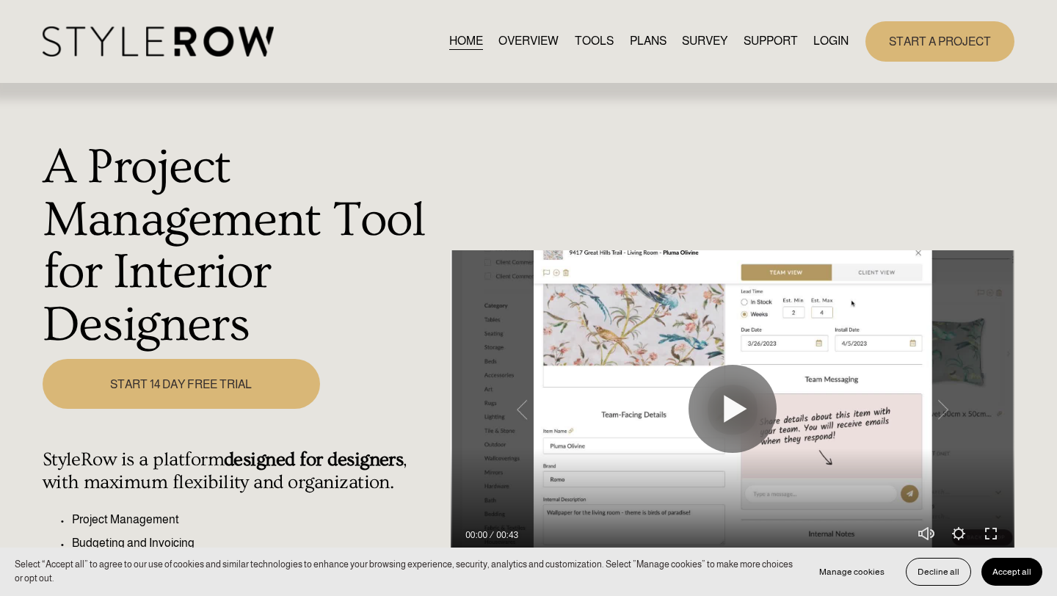
click at [831, 41] on link "LOGIN" at bounding box center [830, 42] width 35 height 20
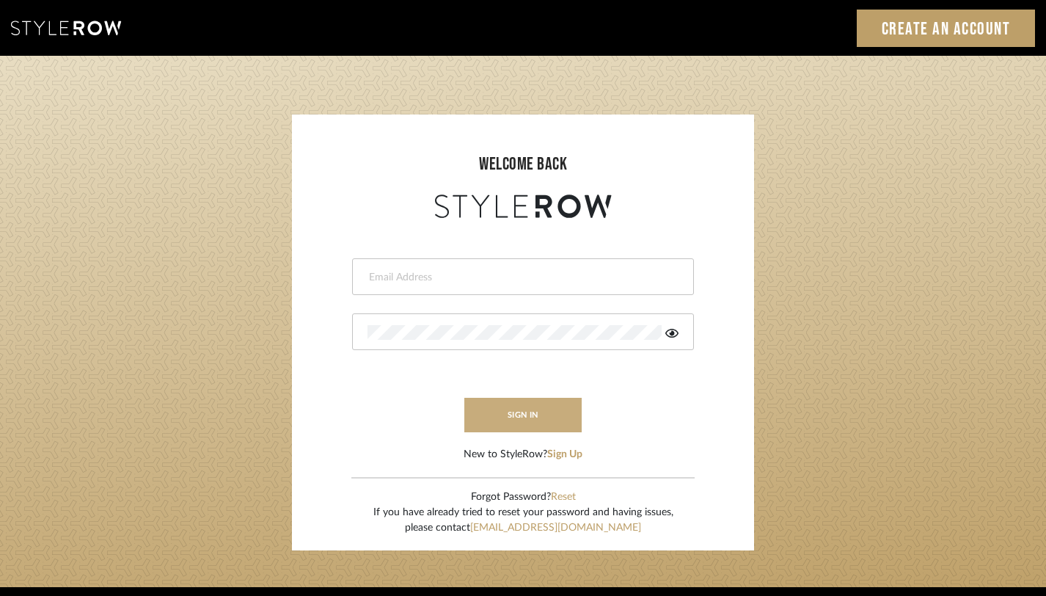
type input "[PERSON_NAME][EMAIL_ADDRESS][DOMAIN_NAME]"
click at [527, 420] on button "sign in" at bounding box center [522, 415] width 117 height 34
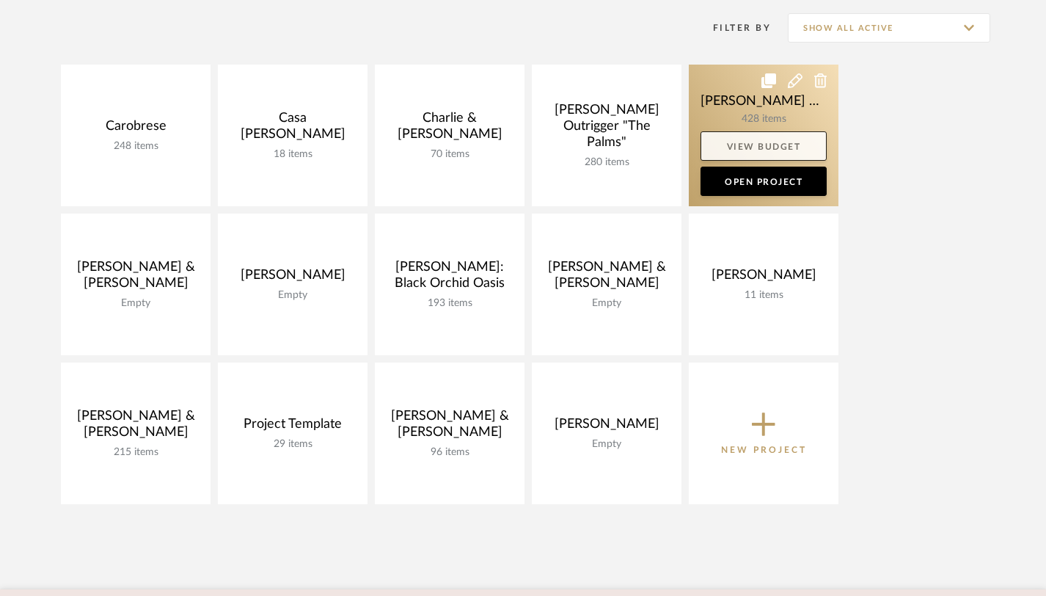
scroll to position [310, 0]
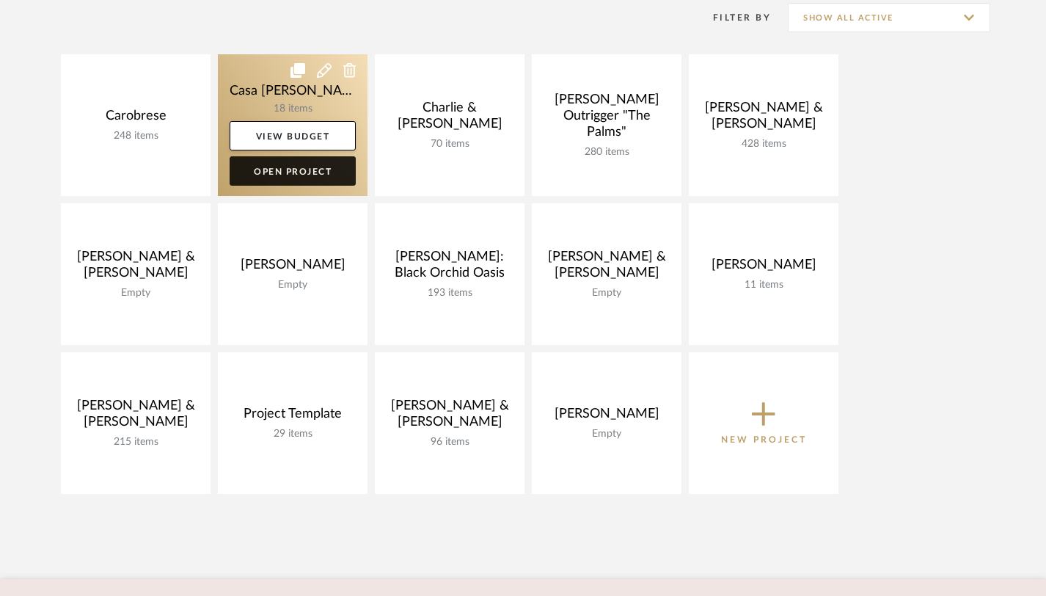
click at [308, 173] on link "Open Project" at bounding box center [293, 170] width 126 height 29
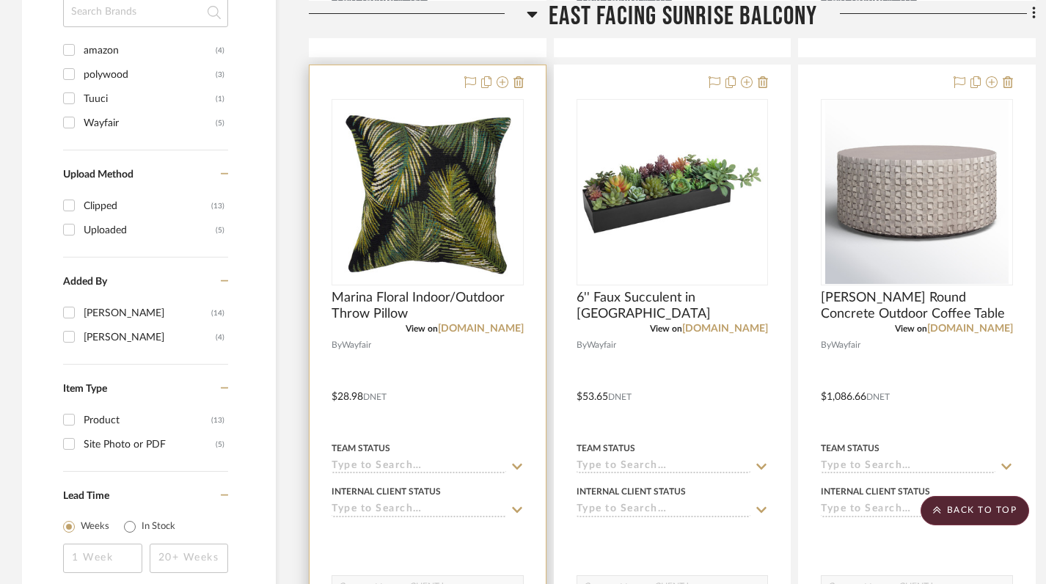
scroll to position [985, 0]
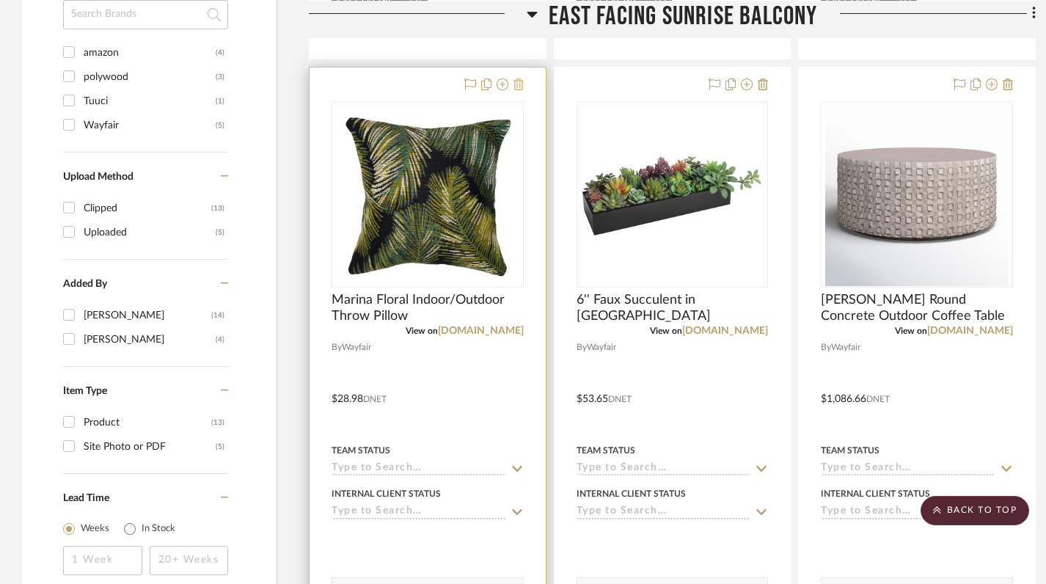
click at [518, 83] on icon at bounding box center [519, 85] width 10 height 12
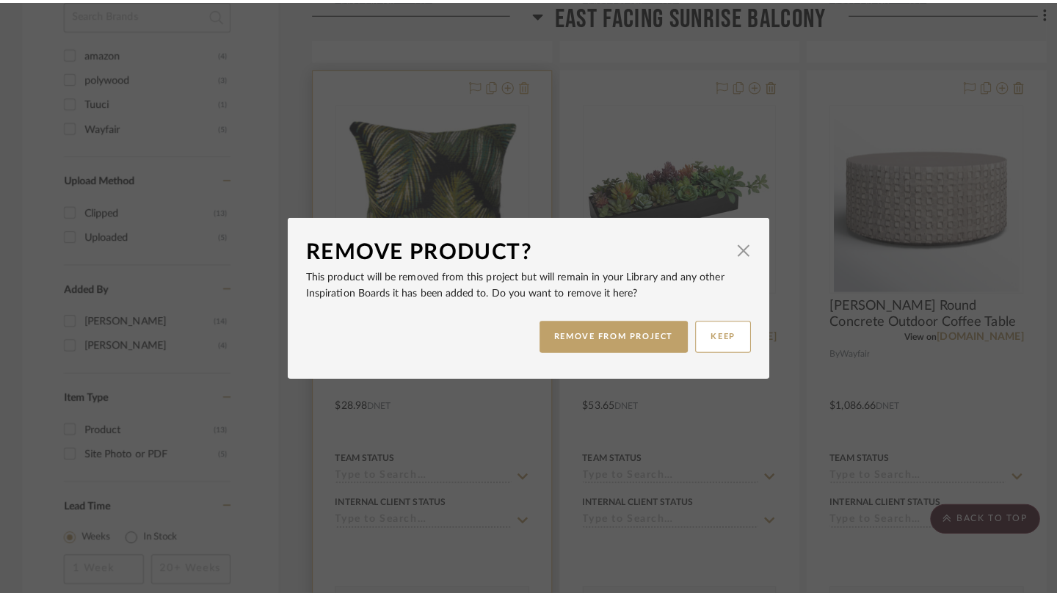
scroll to position [0, 0]
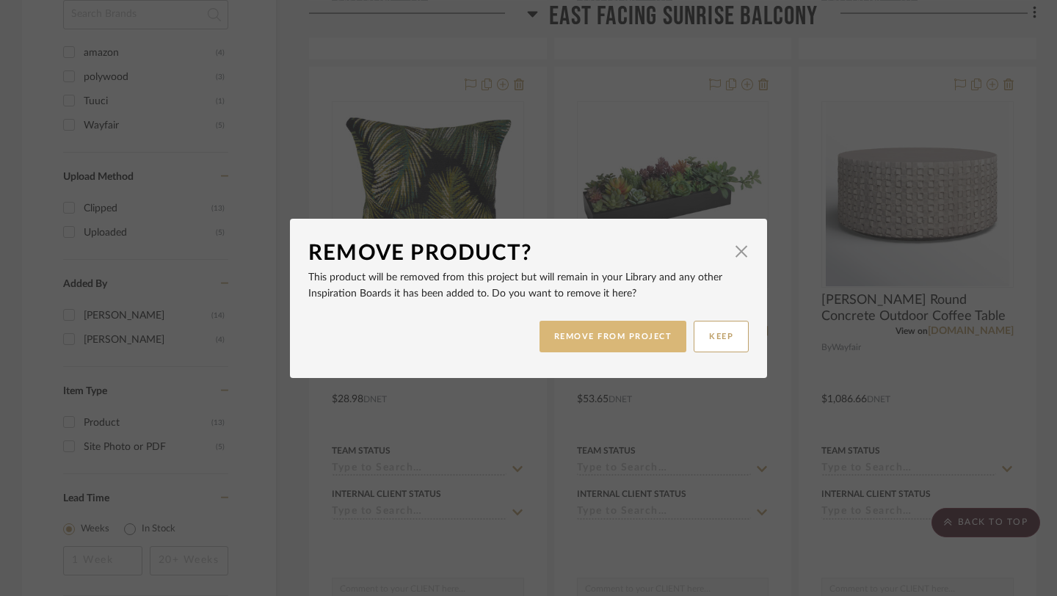
click at [639, 347] on button "REMOVE FROM PROJECT" at bounding box center [612, 337] width 147 height 32
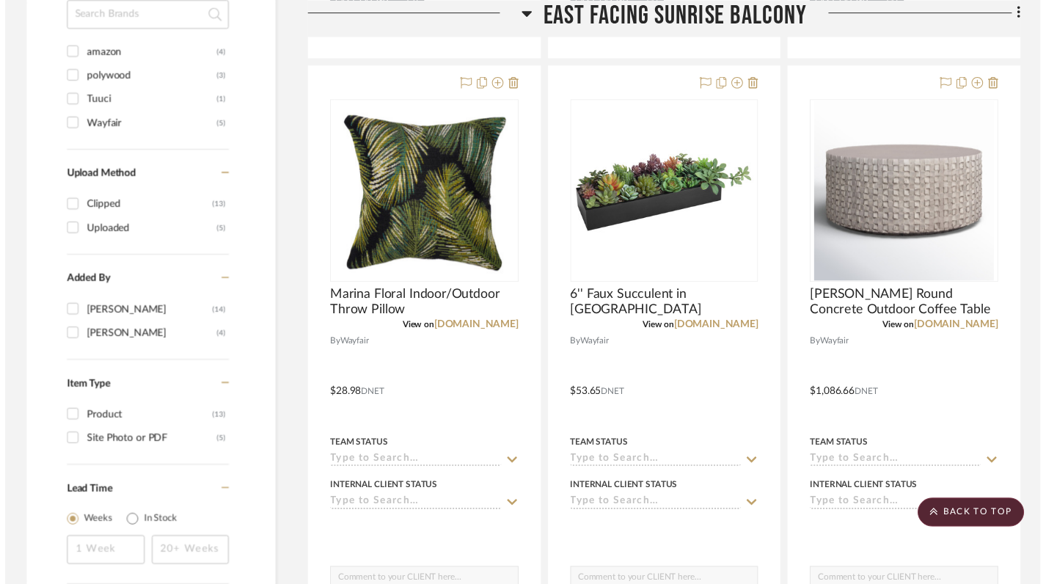
scroll to position [985, 0]
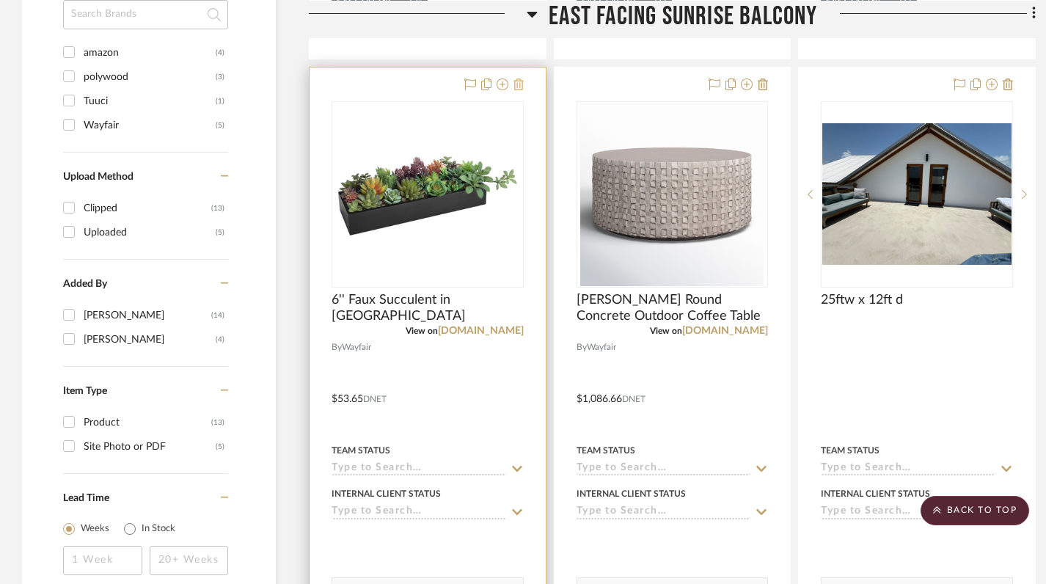
click at [519, 87] on icon at bounding box center [519, 85] width 10 height 12
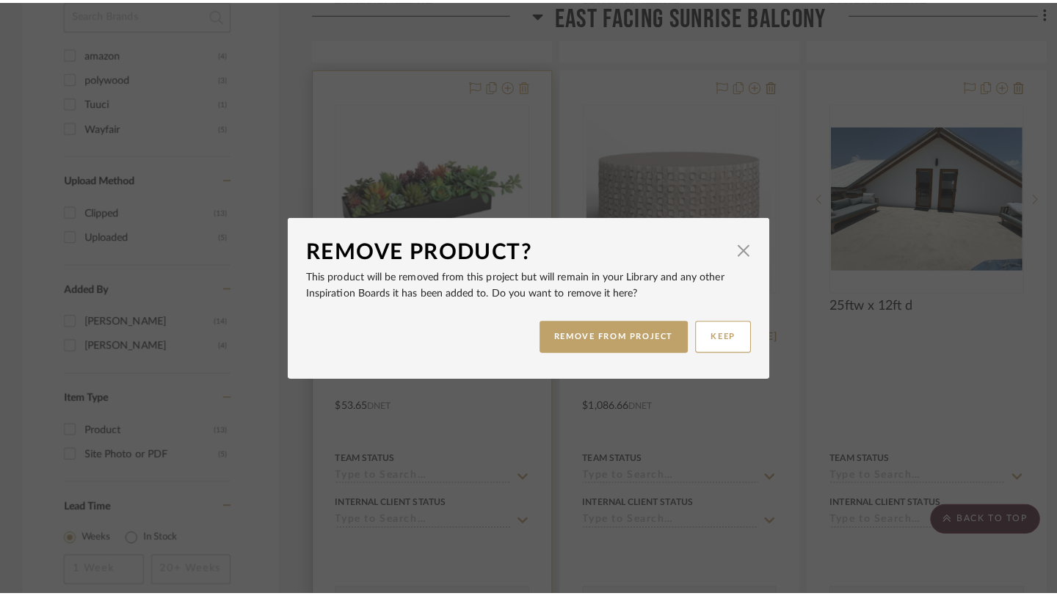
scroll to position [0, 0]
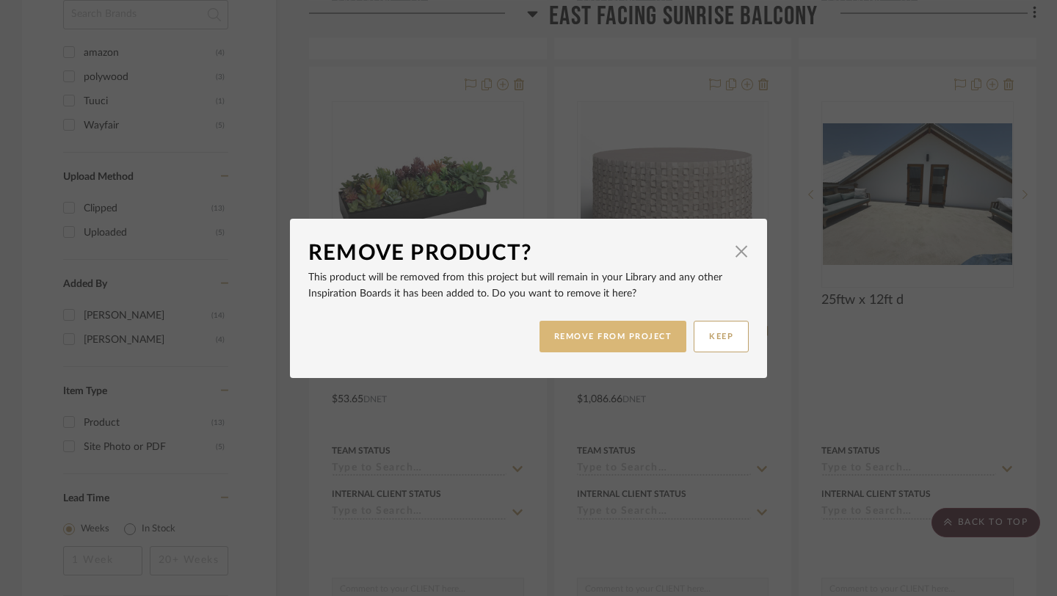
click at [628, 338] on button "REMOVE FROM PROJECT" at bounding box center [612, 337] width 147 height 32
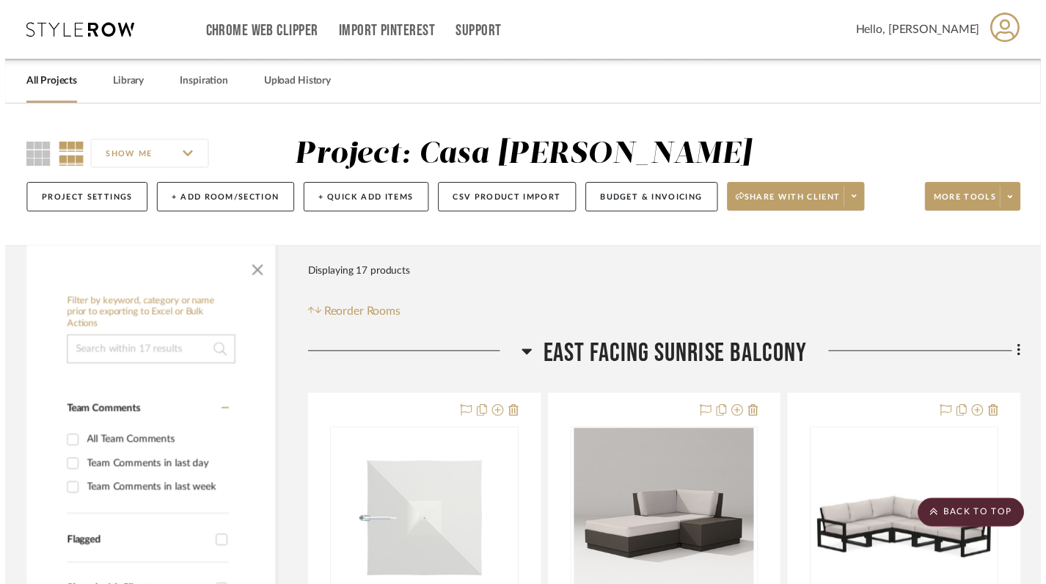
scroll to position [985, 0]
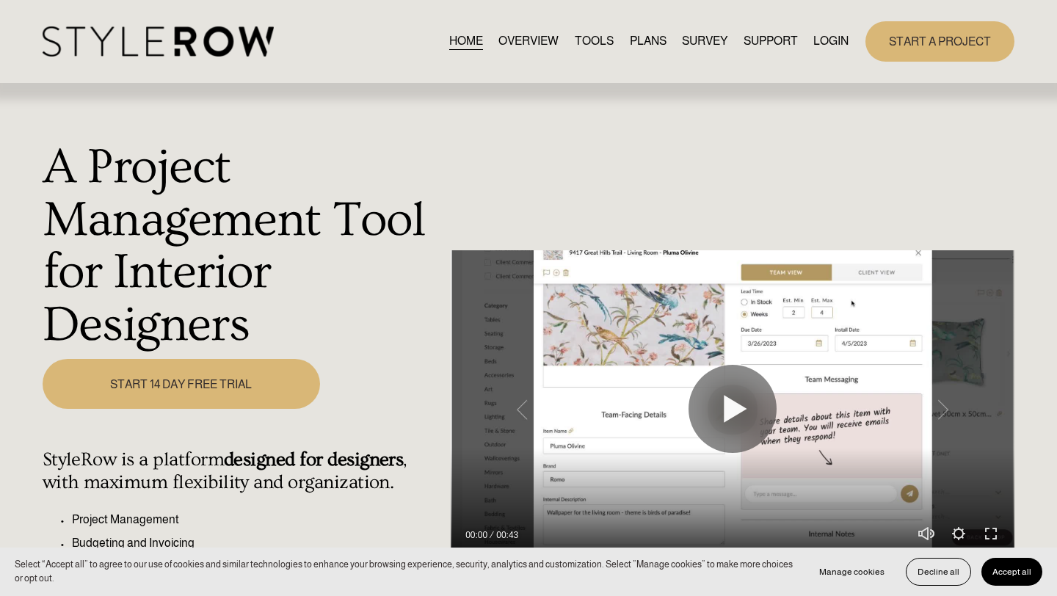
click at [824, 36] on link "LOGIN" at bounding box center [830, 42] width 35 height 20
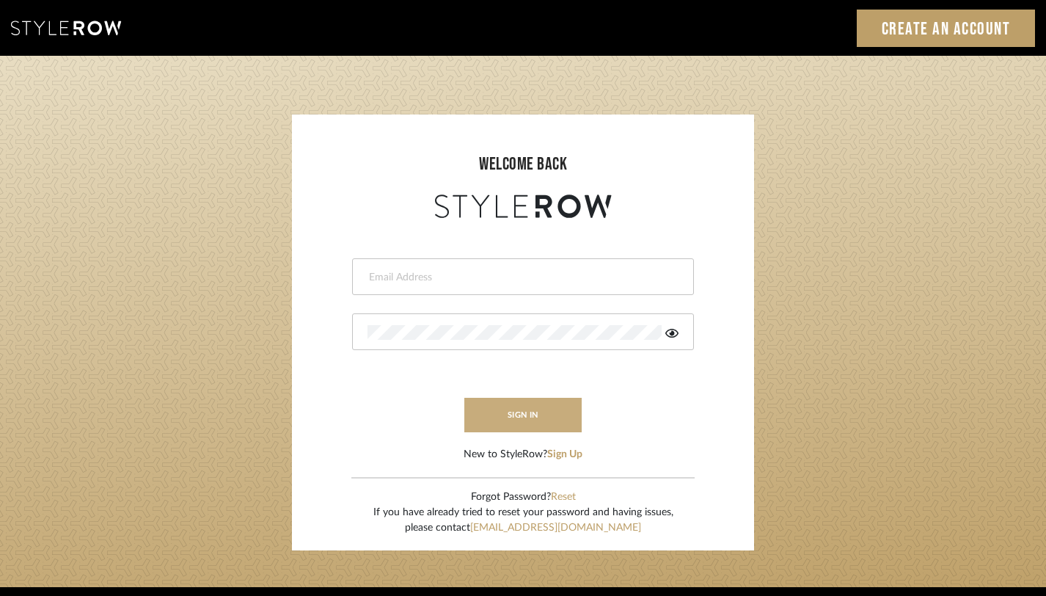
type input "[PERSON_NAME][EMAIL_ADDRESS][DOMAIN_NAME]"
click at [541, 420] on button "sign in" at bounding box center [522, 415] width 117 height 34
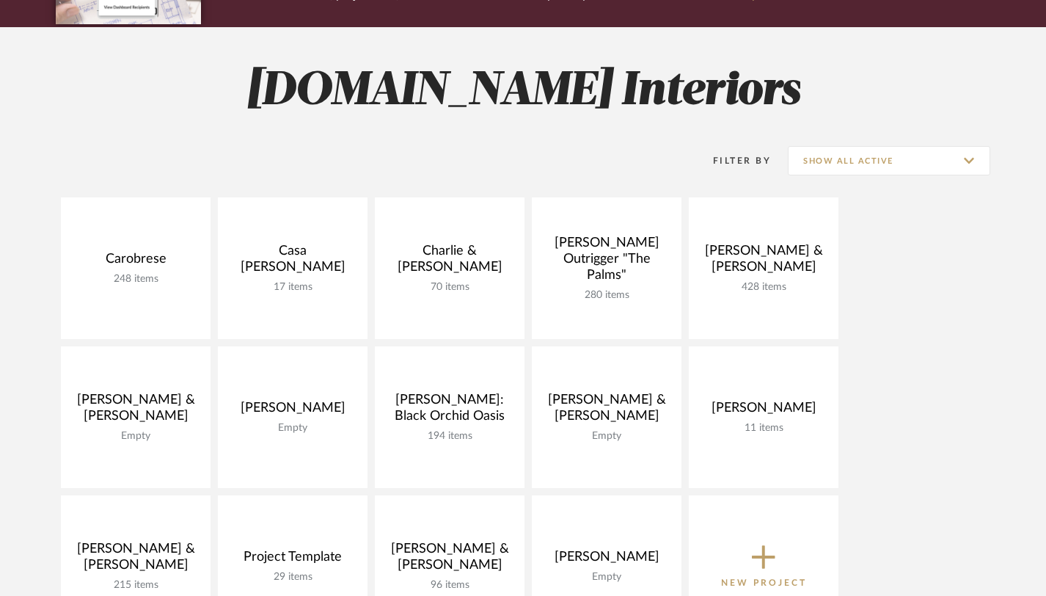
scroll to position [258, 0]
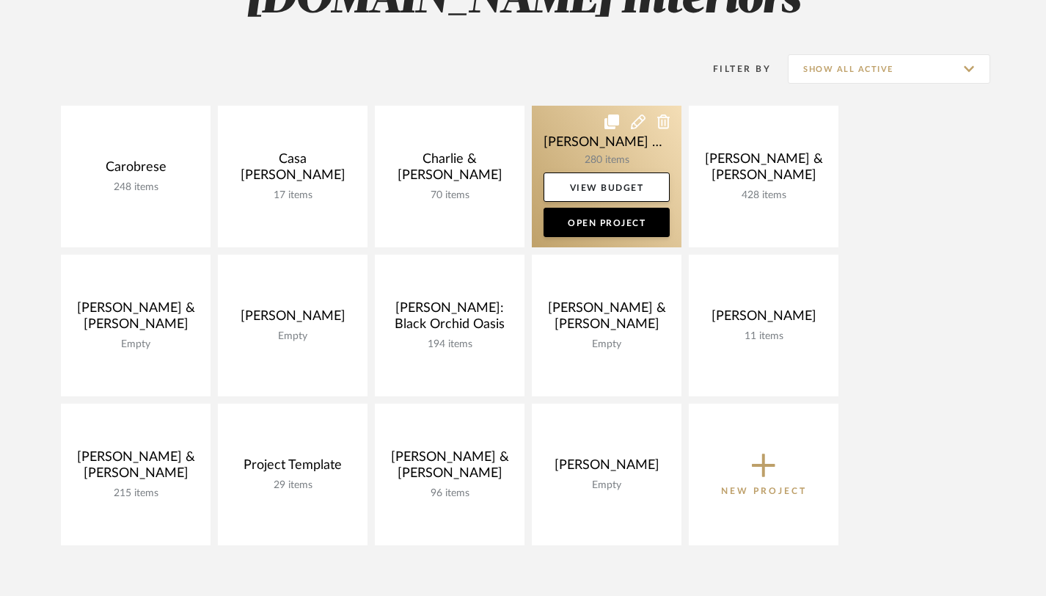
click at [593, 237] on link at bounding box center [607, 177] width 150 height 142
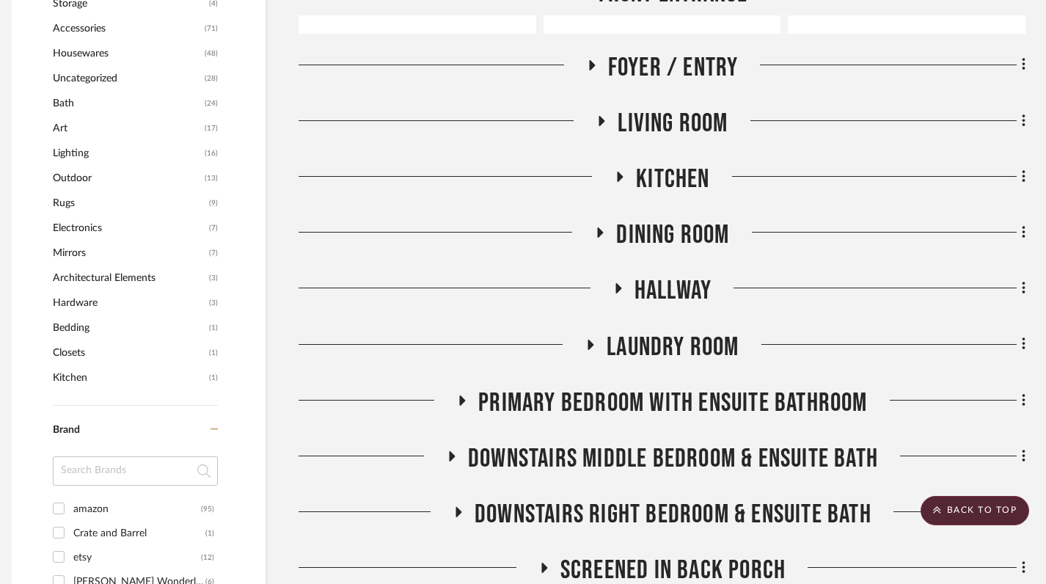
scroll to position [1234, 10]
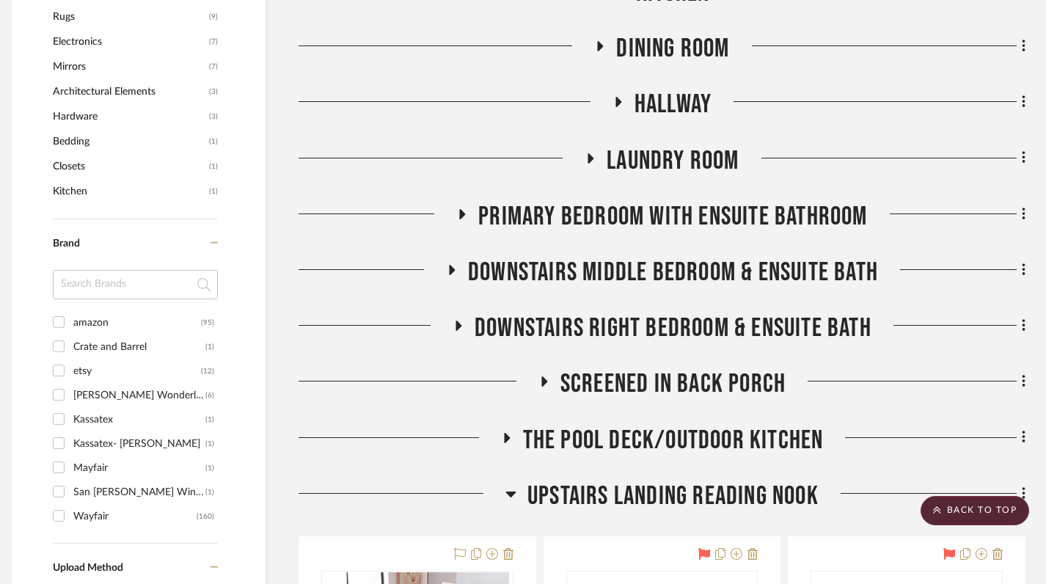
click at [443, 266] on icon at bounding box center [452, 270] width 18 height 11
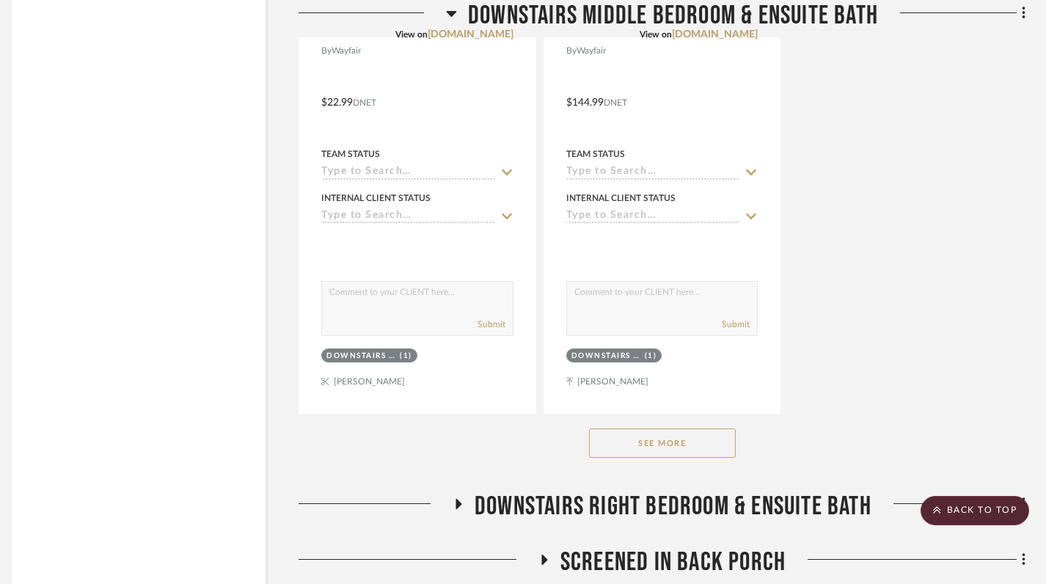
scroll to position [3085, 10]
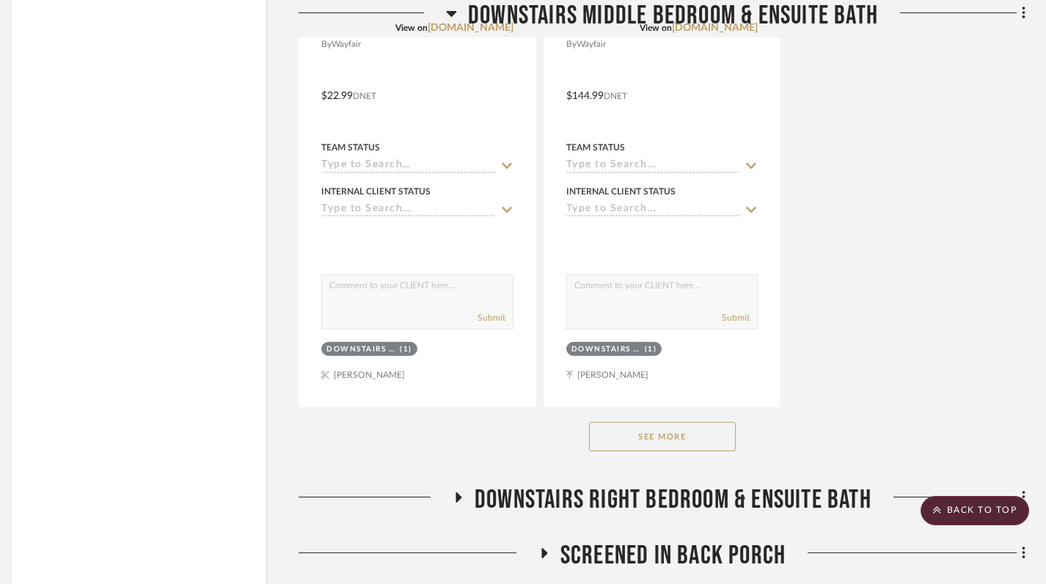
click at [660, 425] on button "See More" at bounding box center [662, 436] width 147 height 29
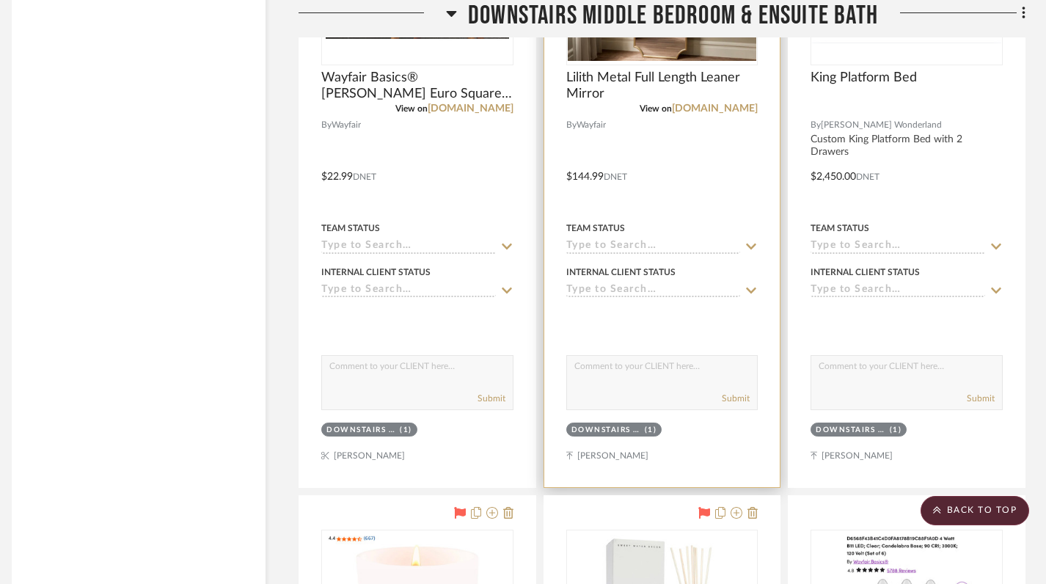
scroll to position [2779, 10]
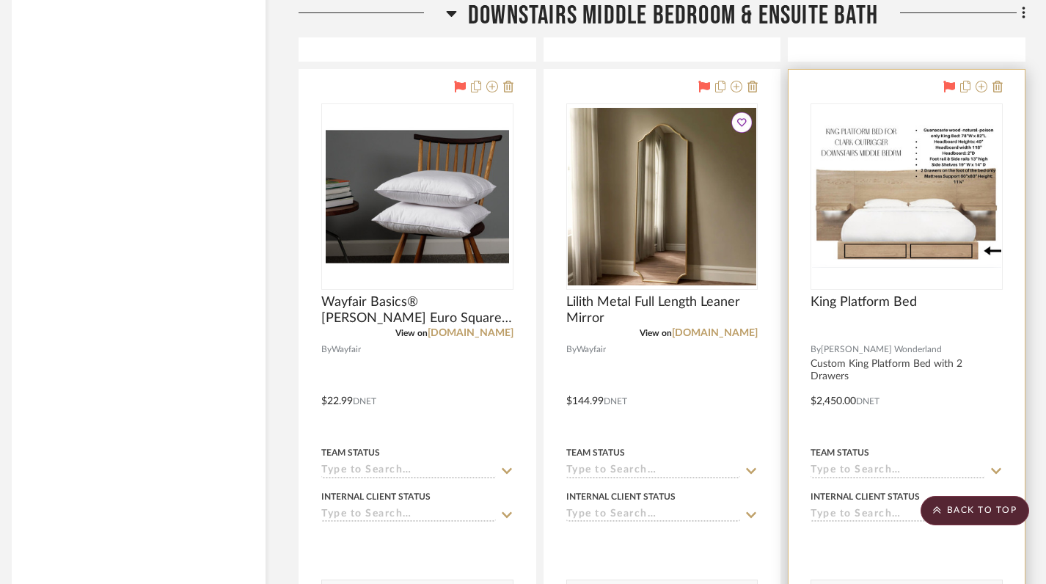
click at [949, 334] on div at bounding box center [907, 333] width 192 height 13
click at [837, 401] on div at bounding box center [907, 391] width 236 height 642
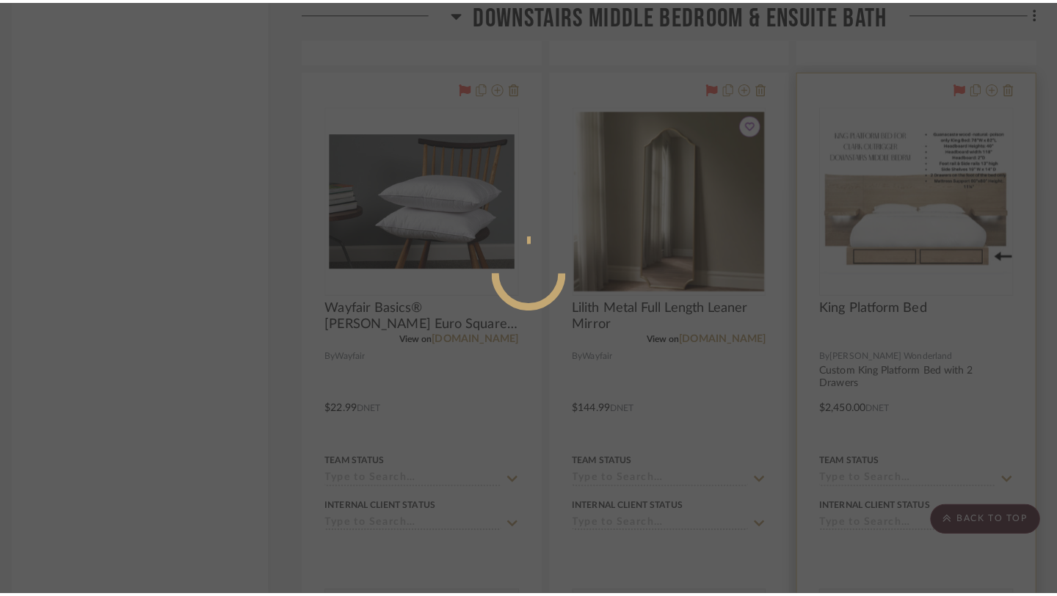
scroll to position [0, 0]
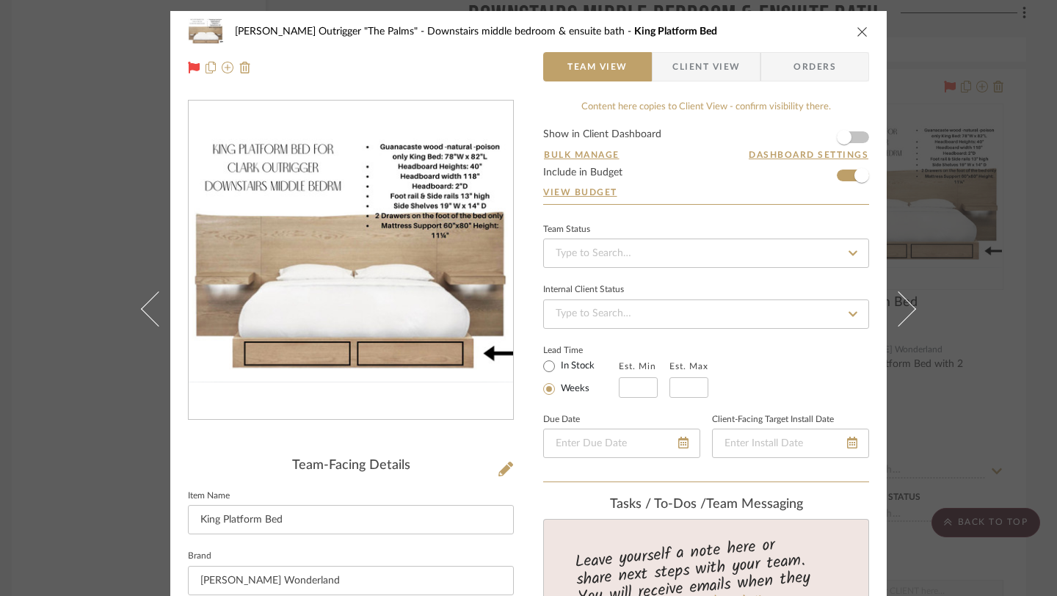
click at [860, 37] on icon "close" at bounding box center [862, 32] width 12 height 12
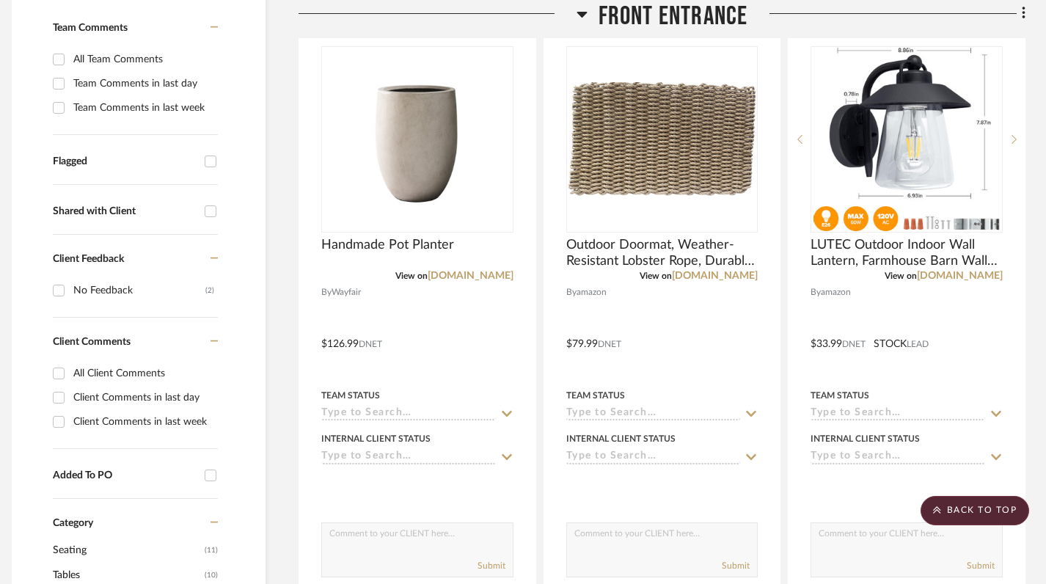
scroll to position [0, 10]
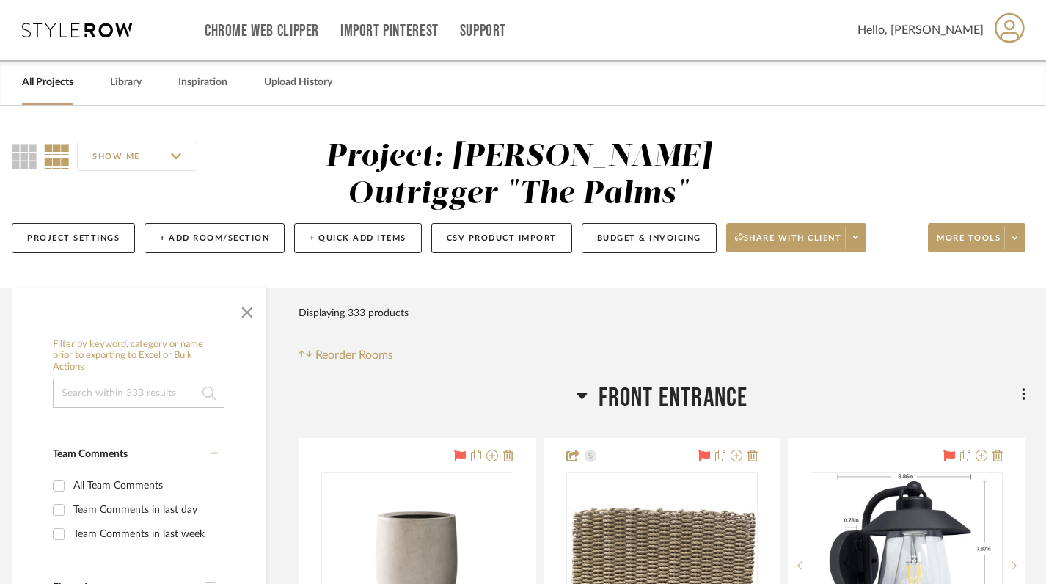
click at [43, 86] on link "All Projects" at bounding box center [47, 83] width 51 height 20
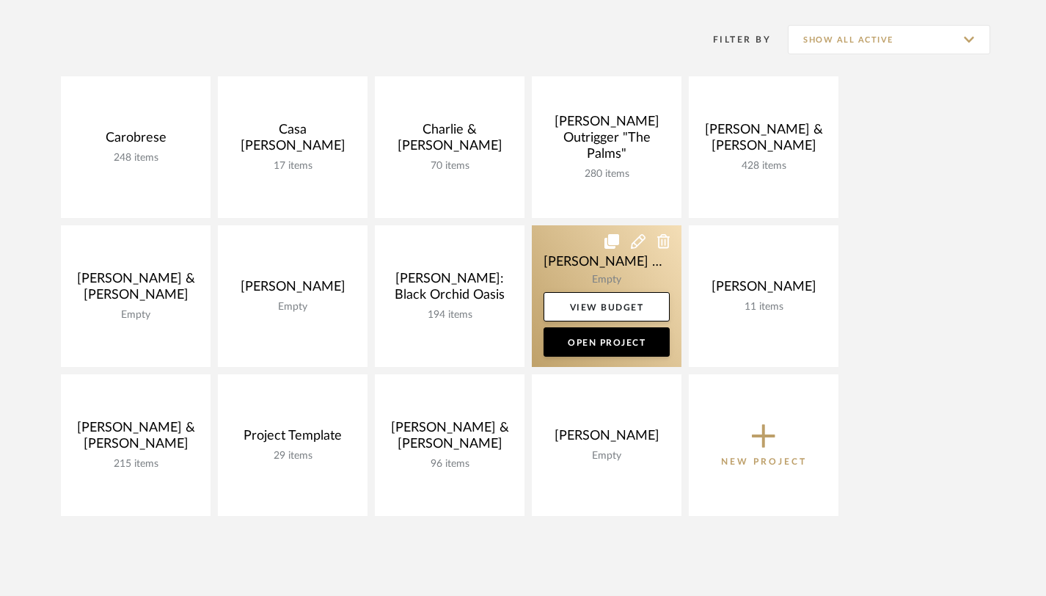
scroll to position [287, 0]
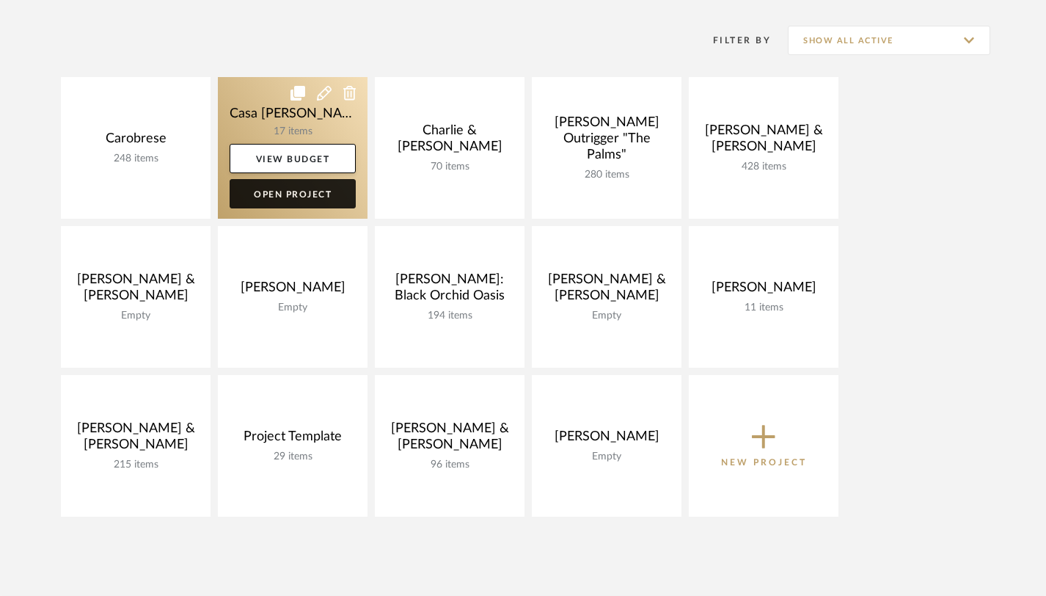
click at [310, 187] on link "Open Project" at bounding box center [293, 193] width 126 height 29
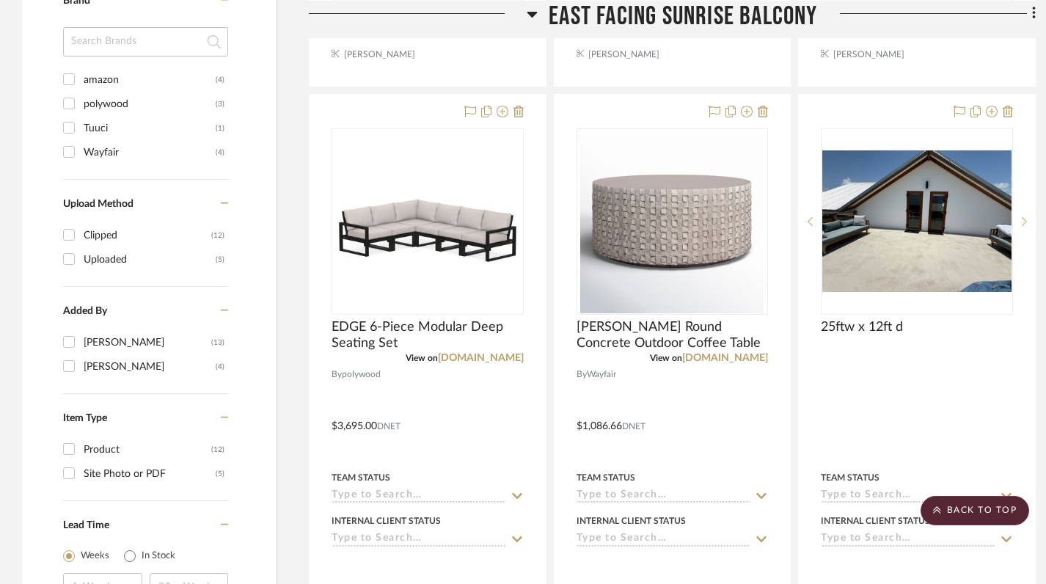
scroll to position [960, 0]
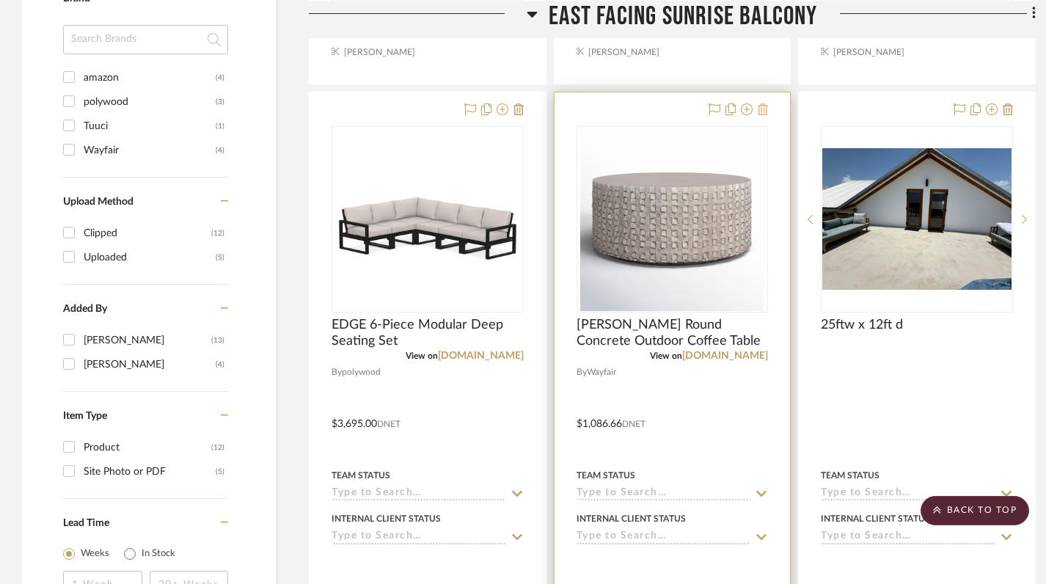
click at [762, 115] on icon at bounding box center [763, 109] width 10 height 12
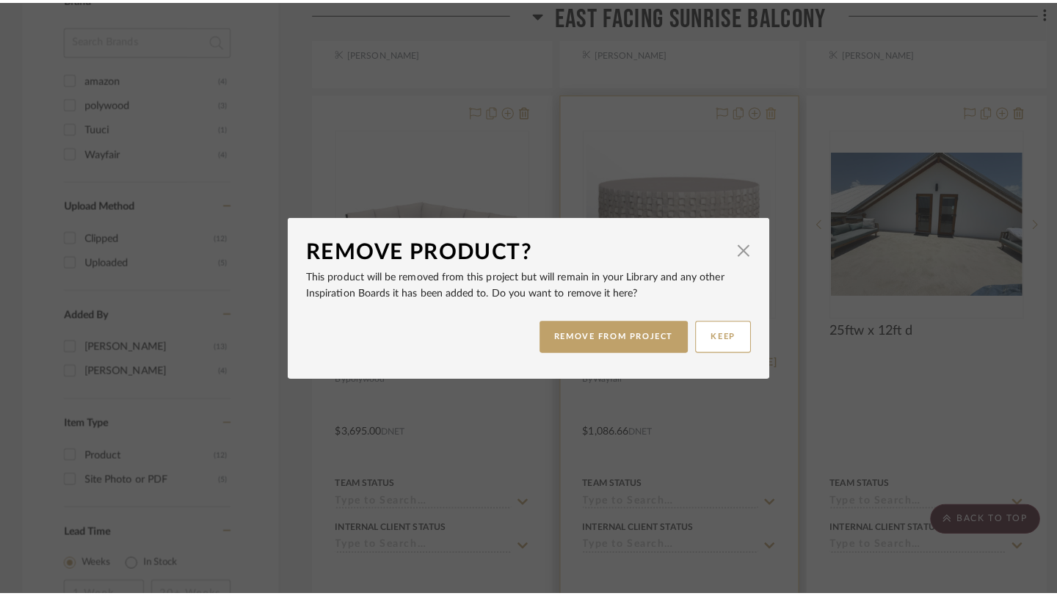
scroll to position [0, 0]
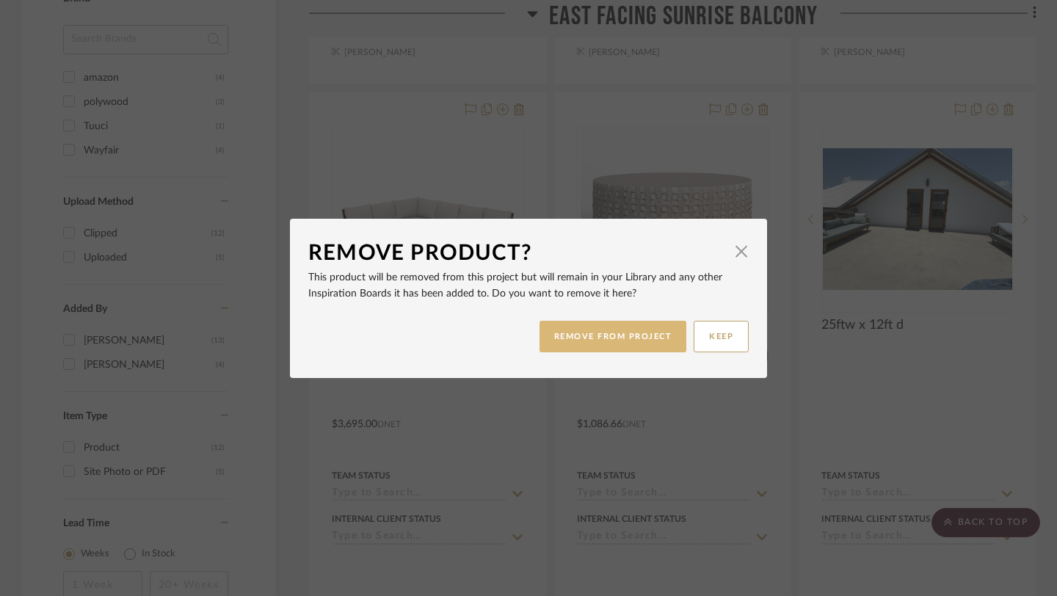
click at [636, 342] on button "REMOVE FROM PROJECT" at bounding box center [612, 337] width 147 height 32
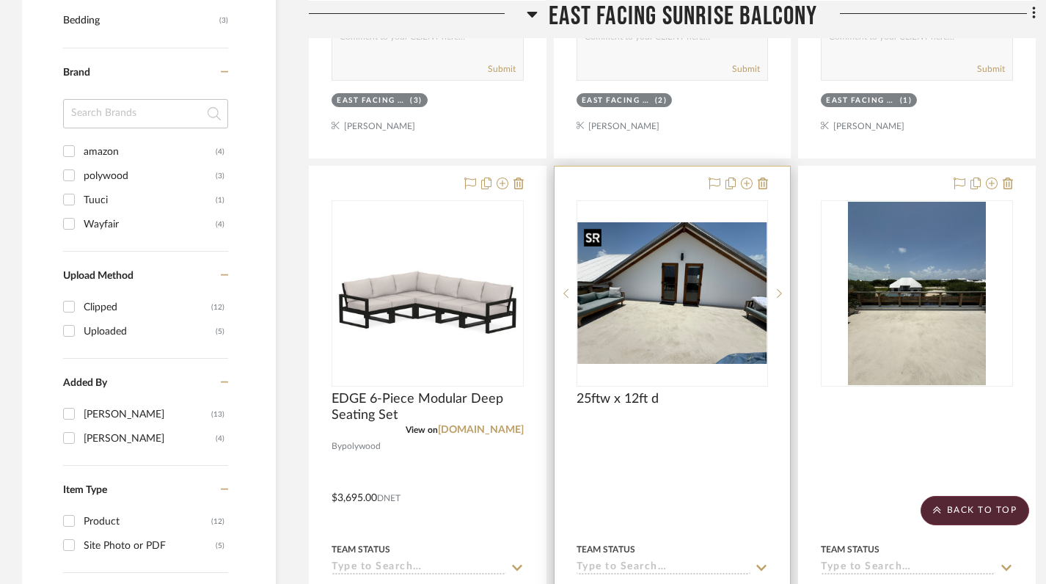
scroll to position [913, 0]
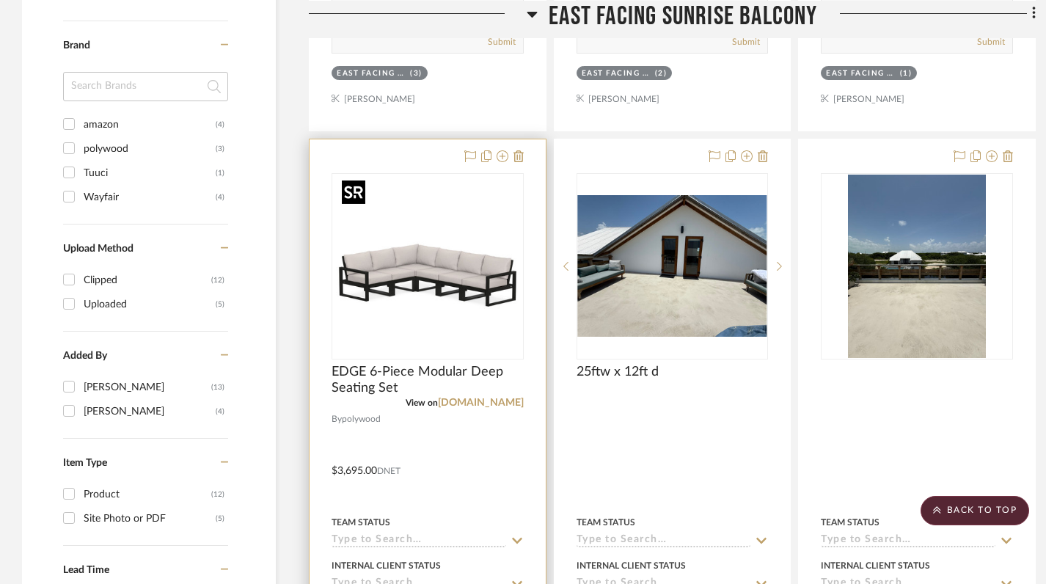
click at [405, 253] on img "0" at bounding box center [427, 266] width 183 height 183
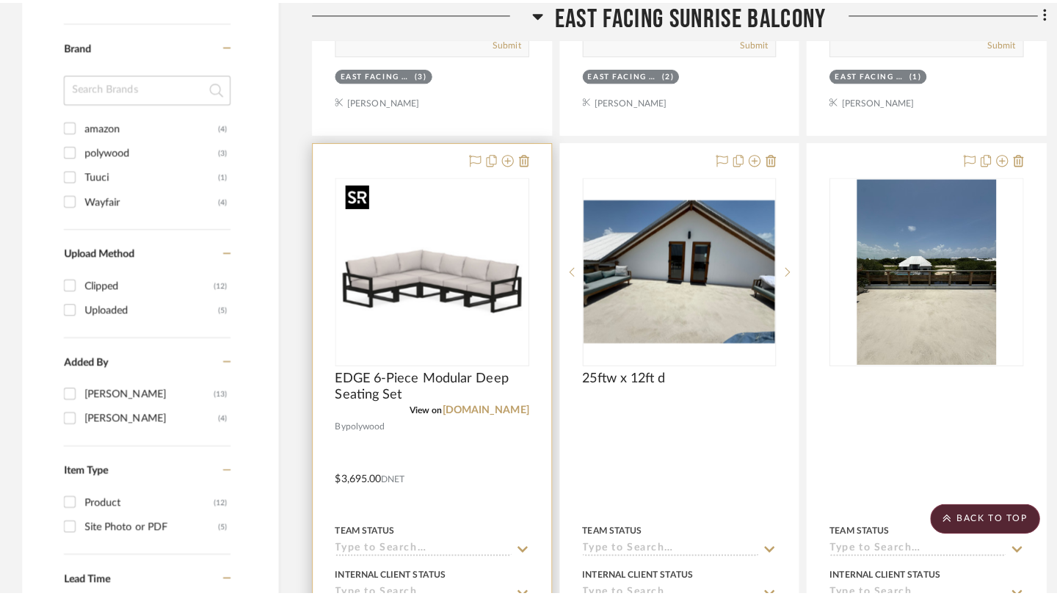
scroll to position [0, 0]
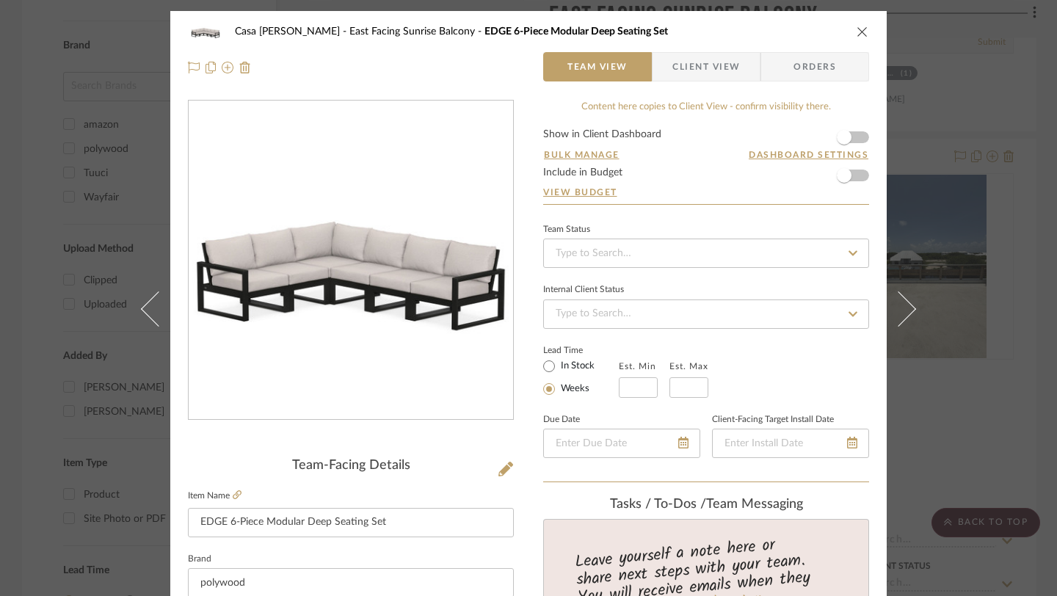
click at [860, 34] on icon "close" at bounding box center [862, 32] width 12 height 12
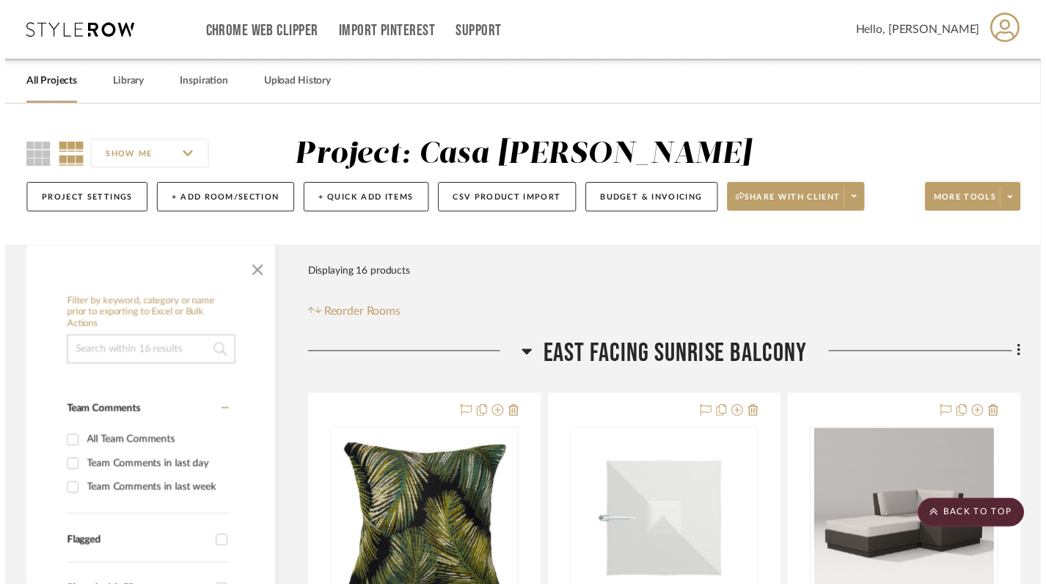
scroll to position [913, 0]
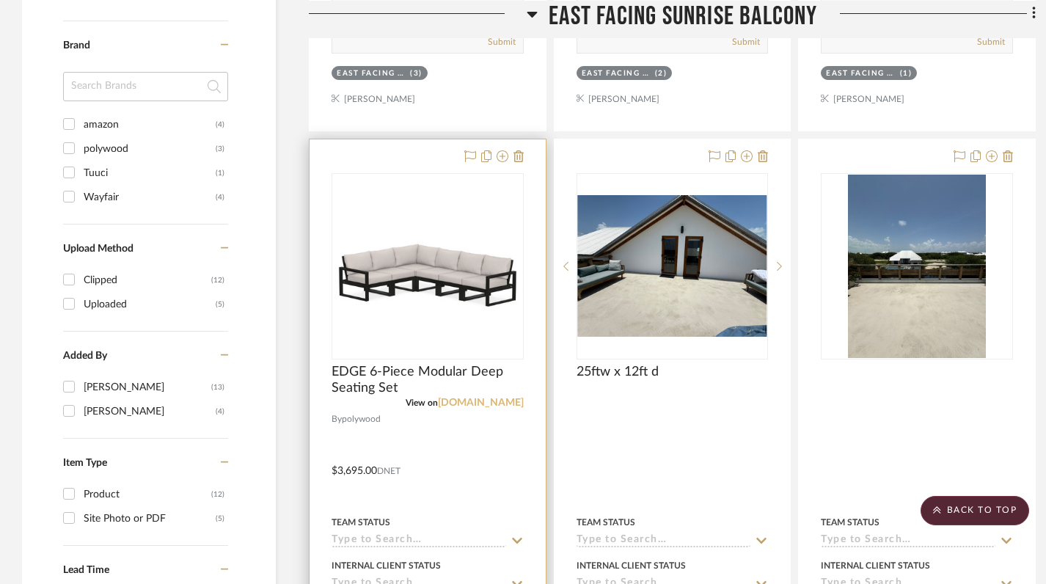
click at [491, 404] on link "[DOMAIN_NAME]" at bounding box center [481, 403] width 86 height 10
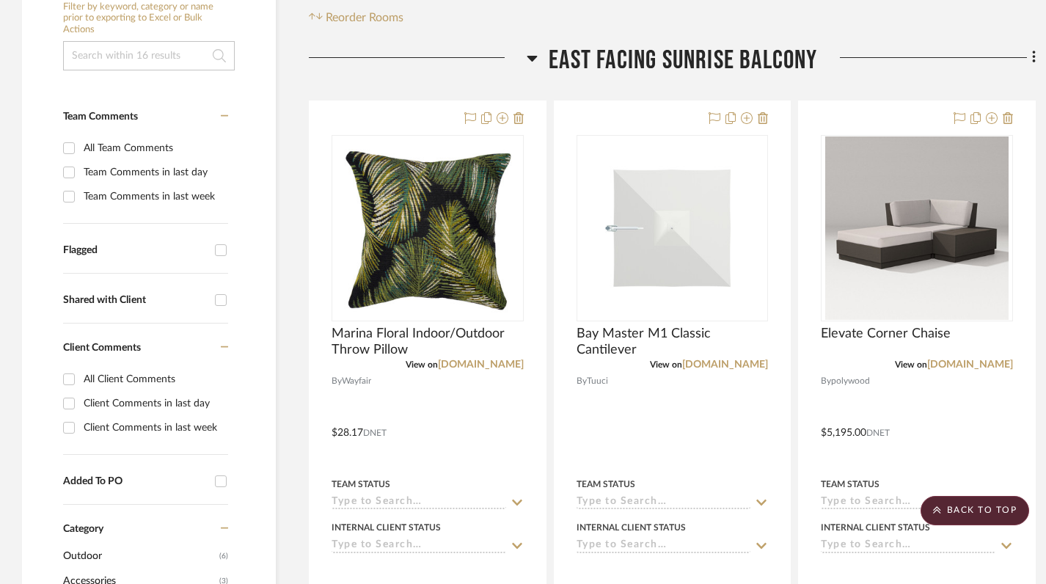
scroll to position [0, 0]
